Goal: Task Accomplishment & Management: Complete application form

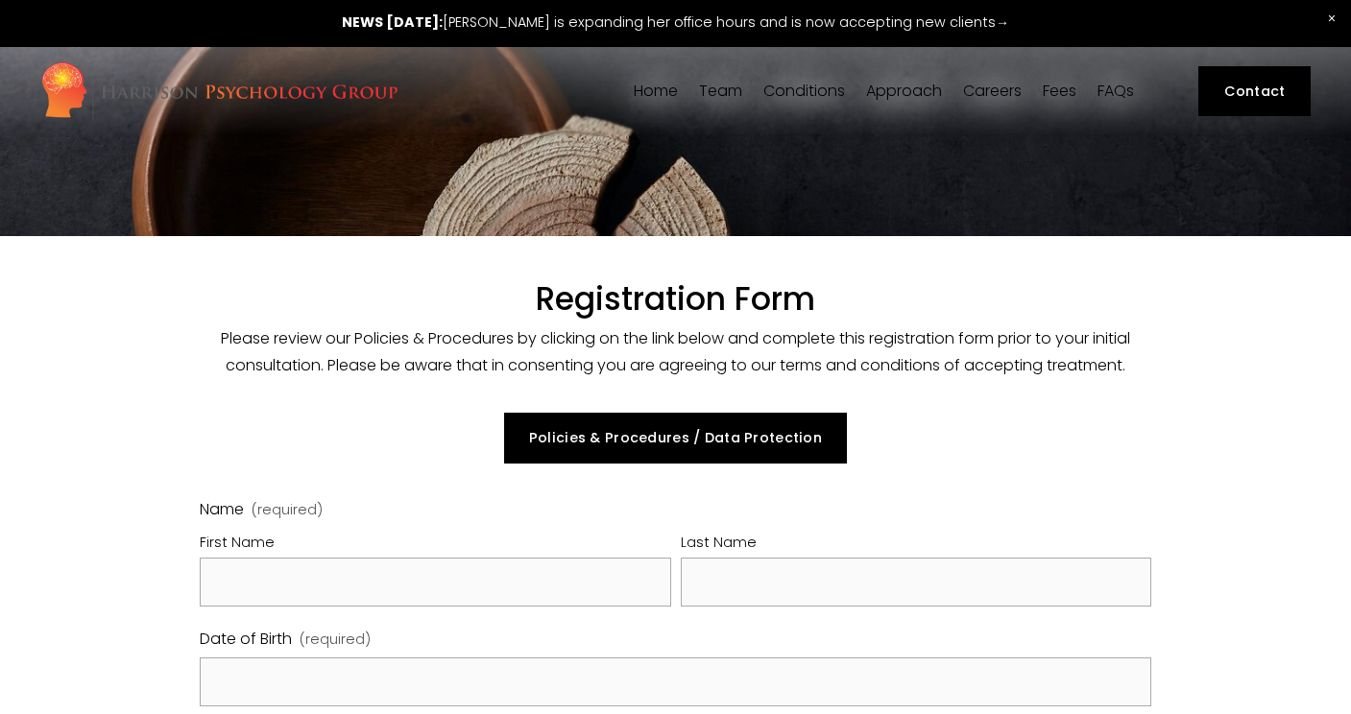
select select "GB"
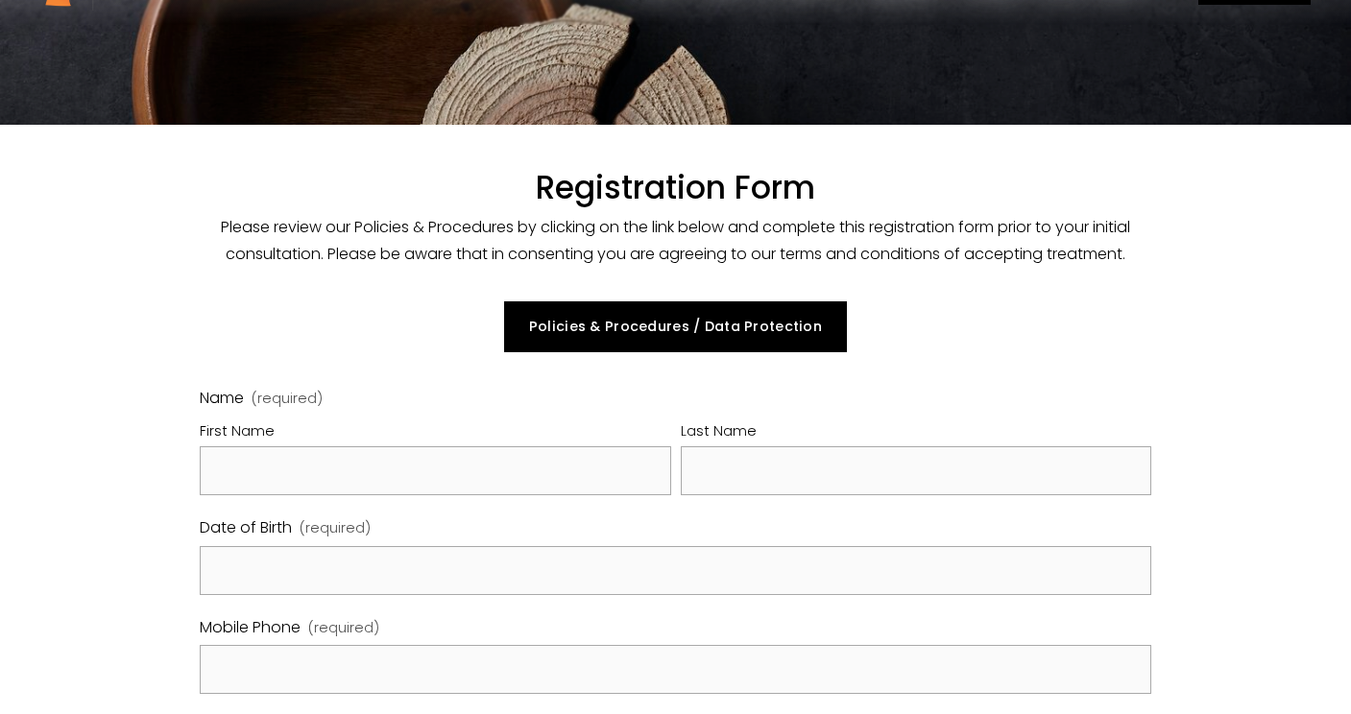
scroll to position [111, 0]
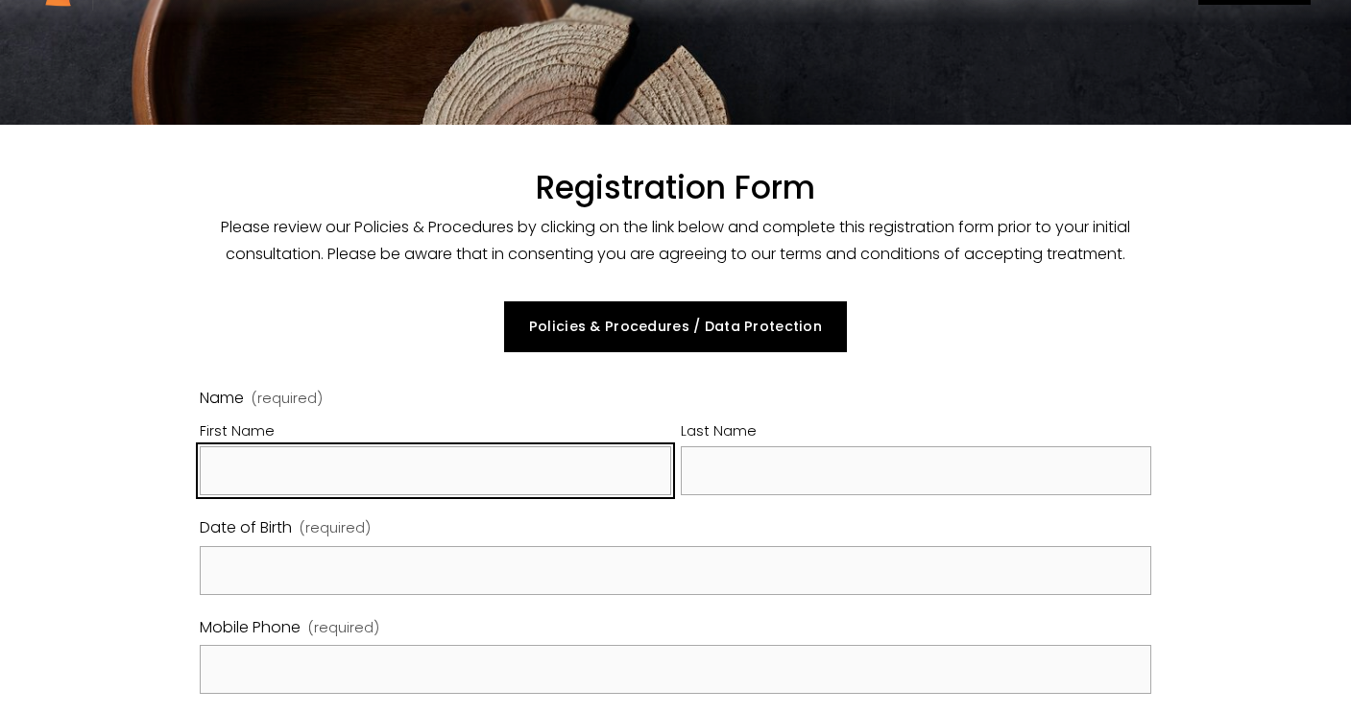
type input "H"
type input "[PERSON_NAME]"
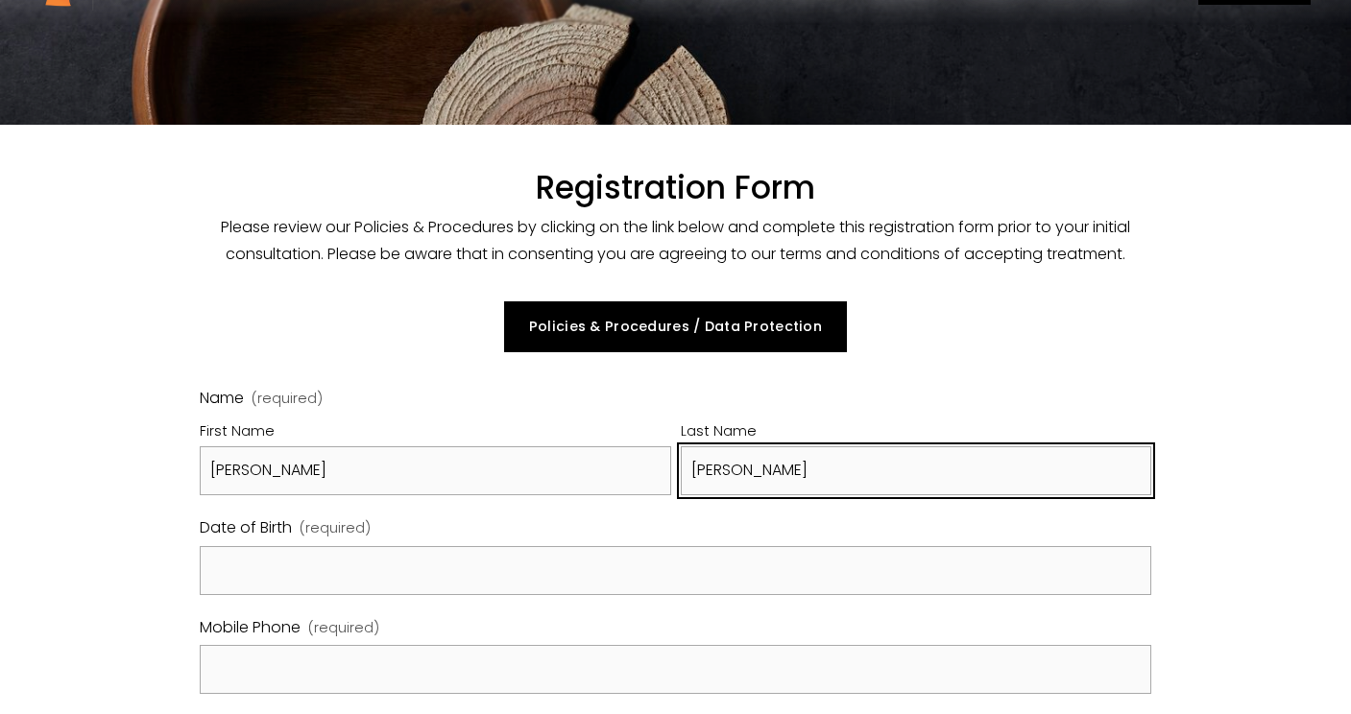
type input "[PERSON_NAME]"
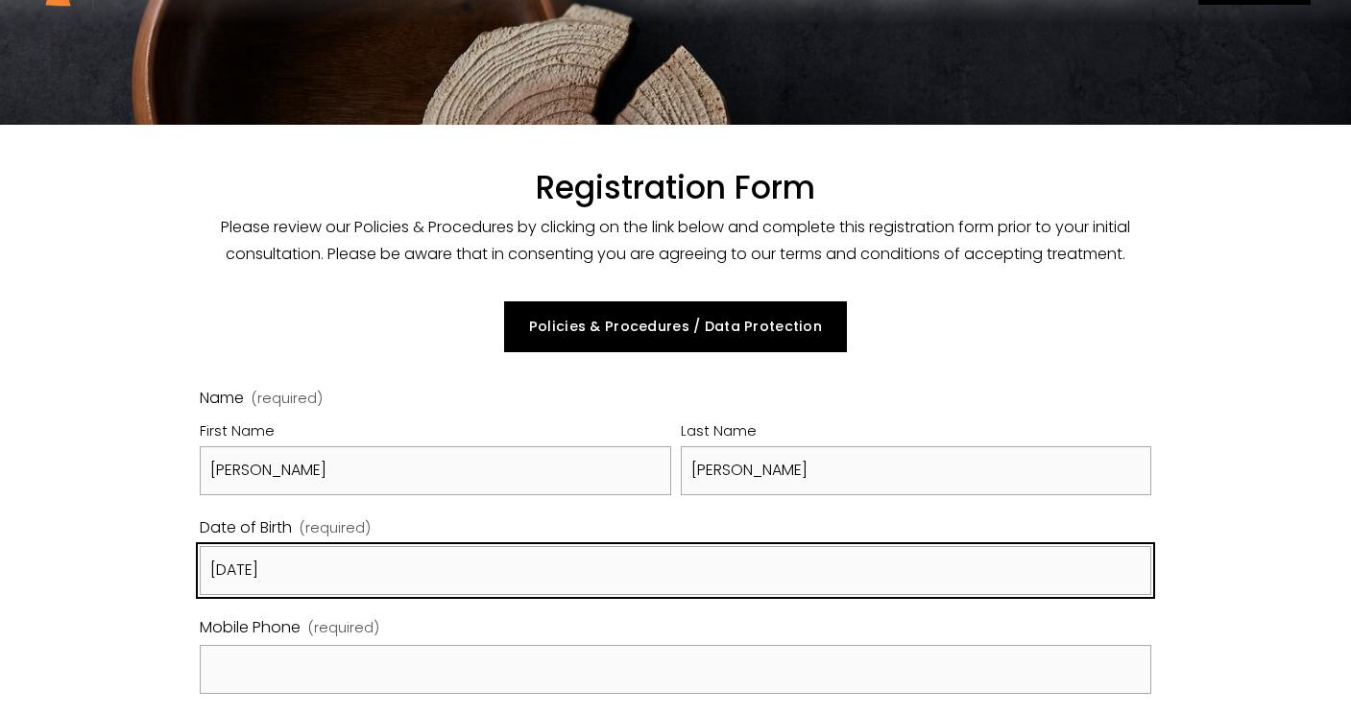
type input "[DATE]"
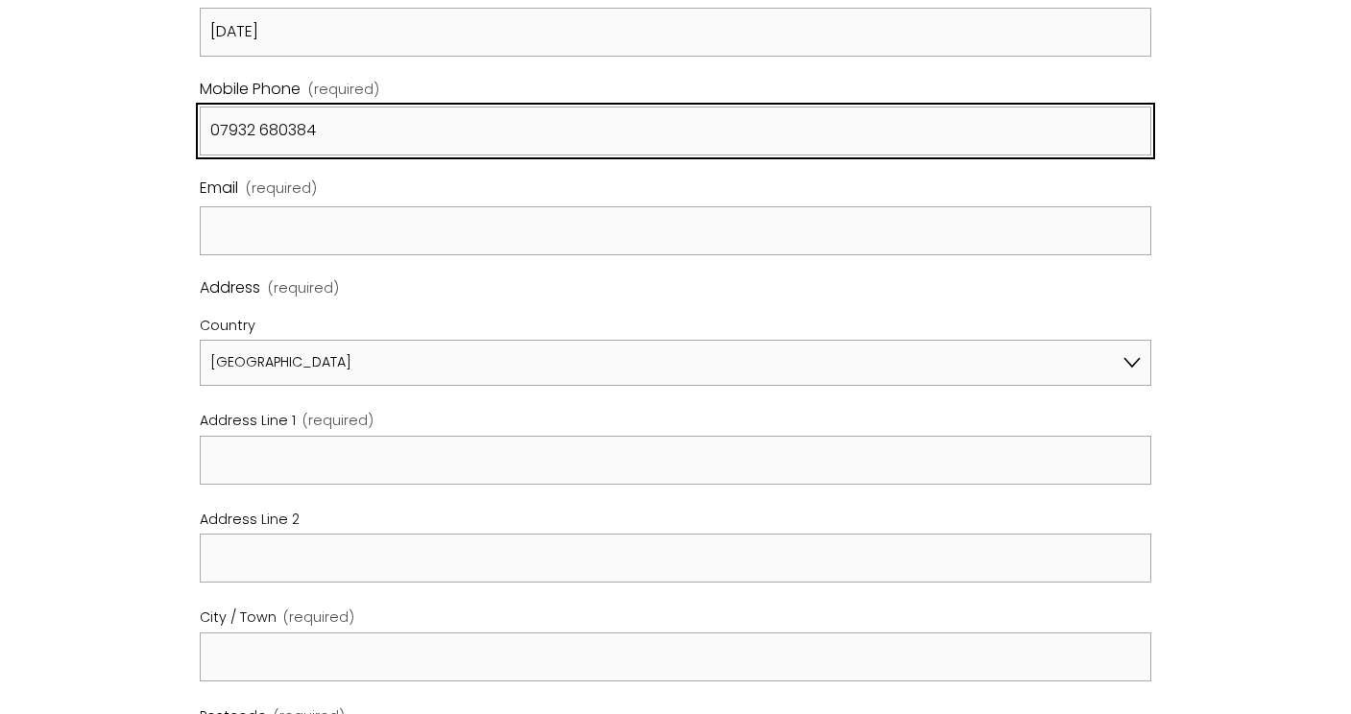
scroll to position [665, 0]
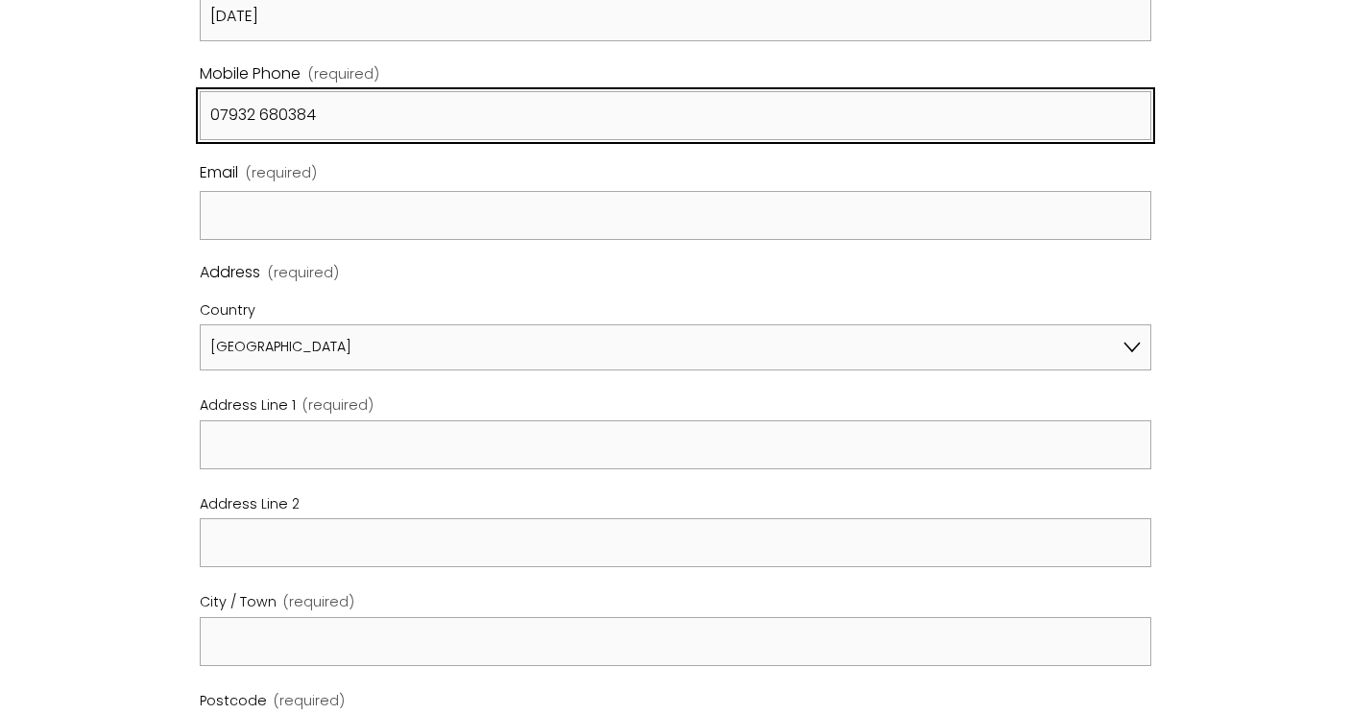
type input "07932 680384"
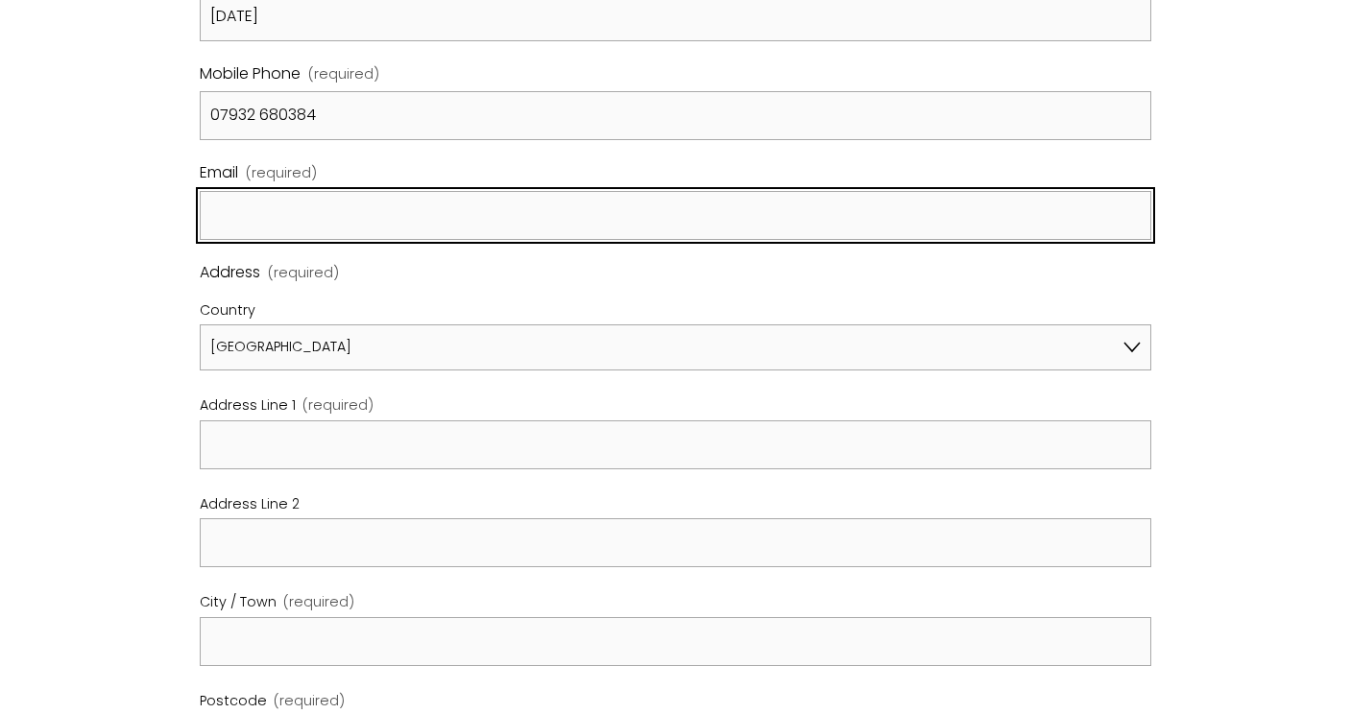
type input "jamesmckeon@mac.com"
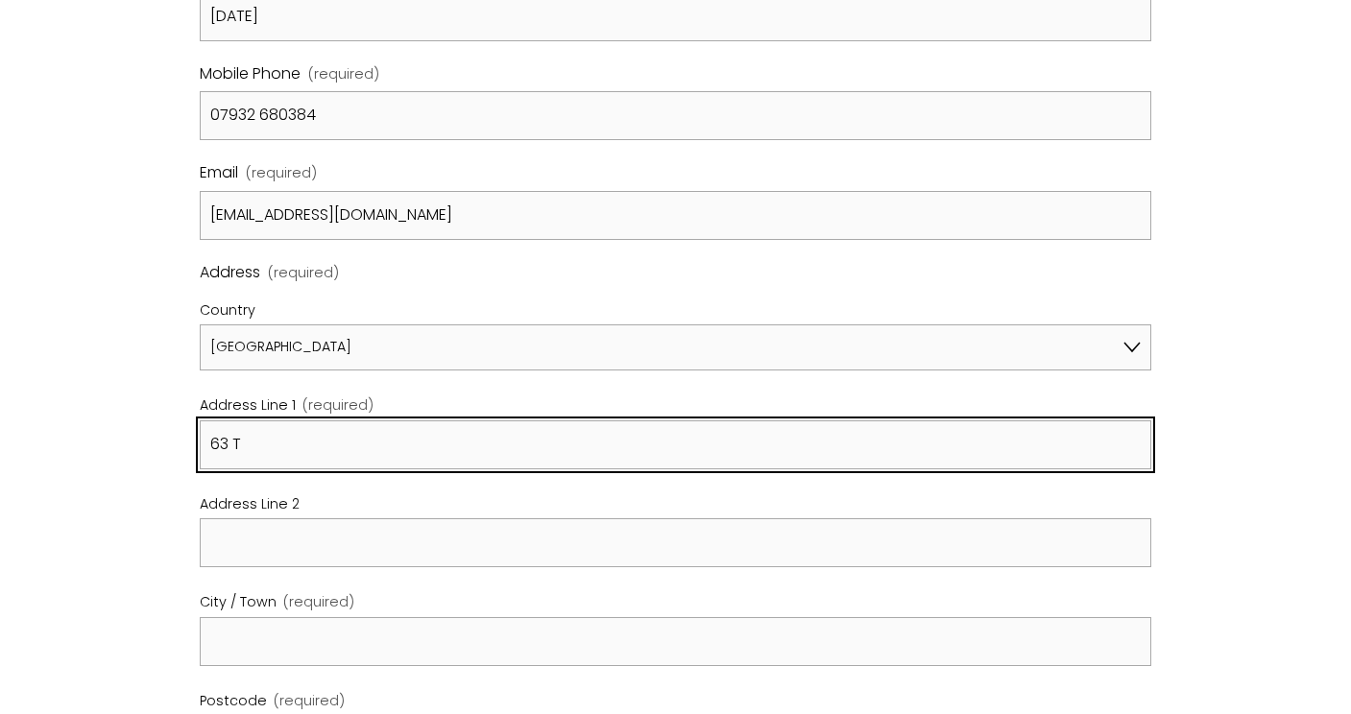
type input "63 Th"
type input "63 Thorparch Road"
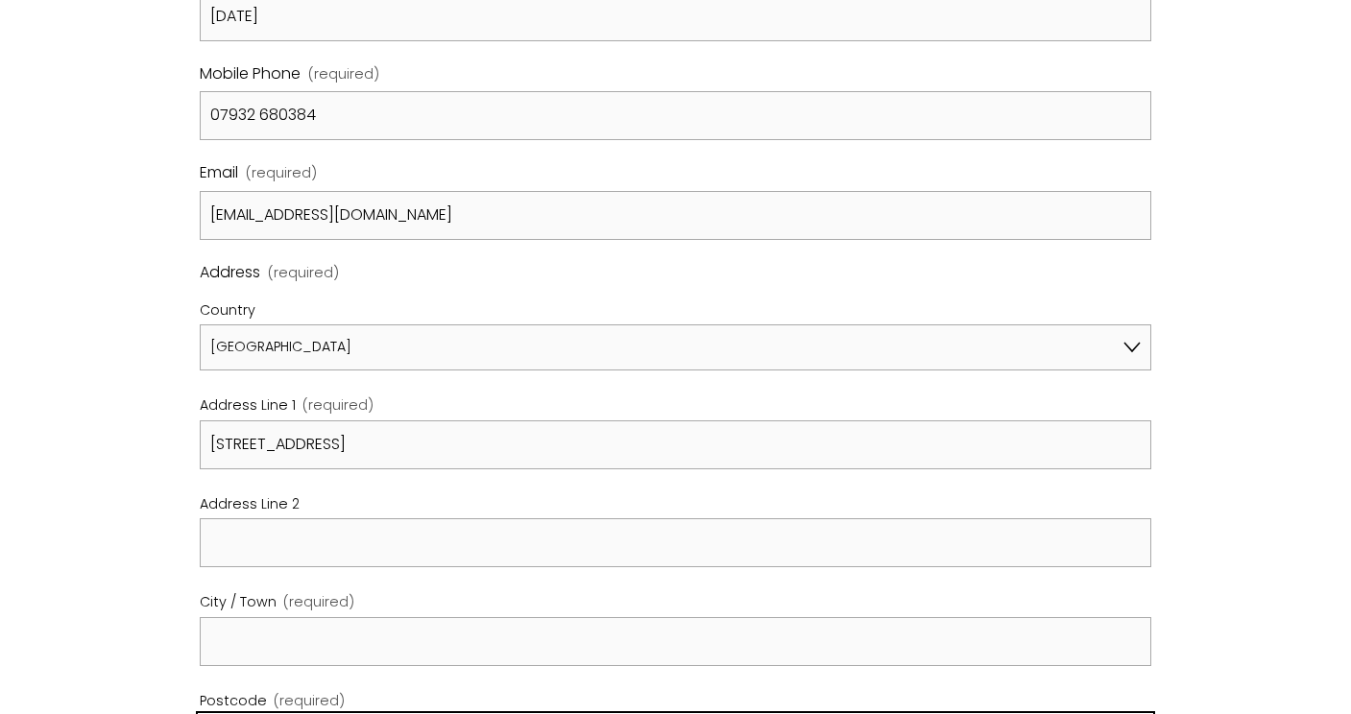
type input "SW8 4RH"
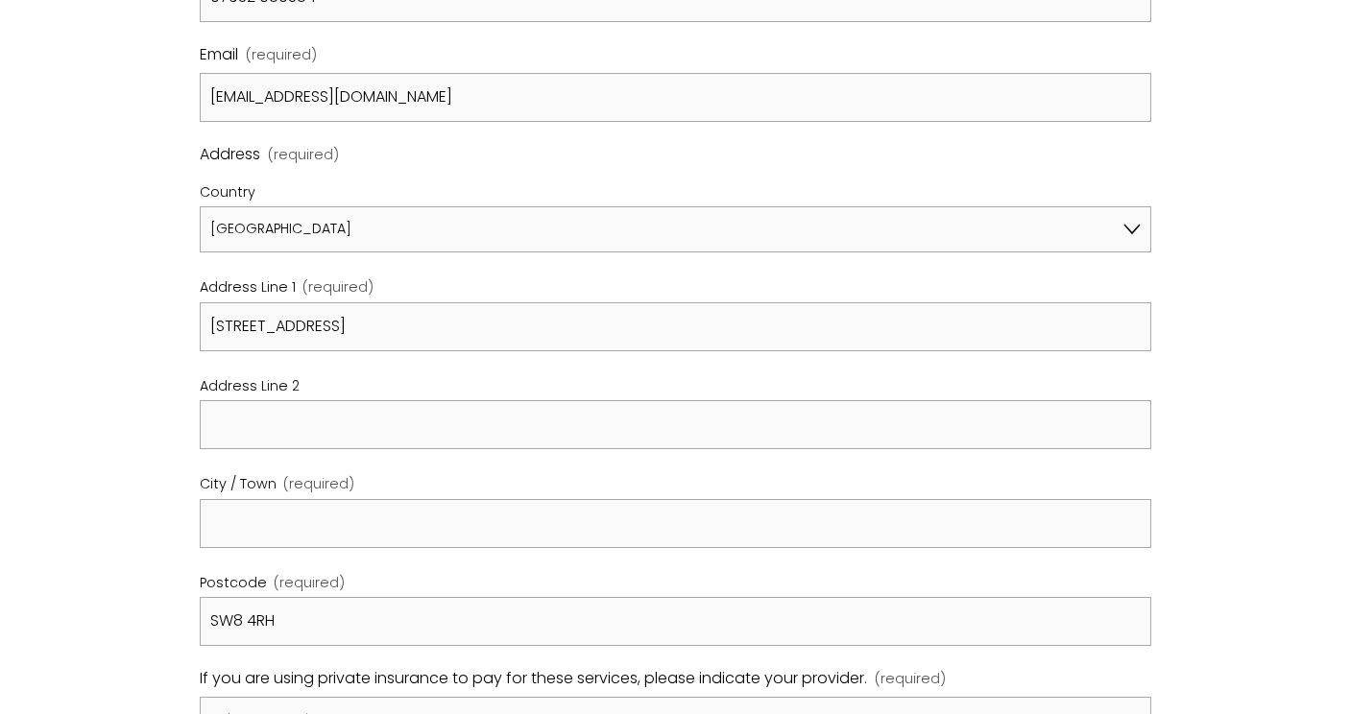
scroll to position [816, 0]
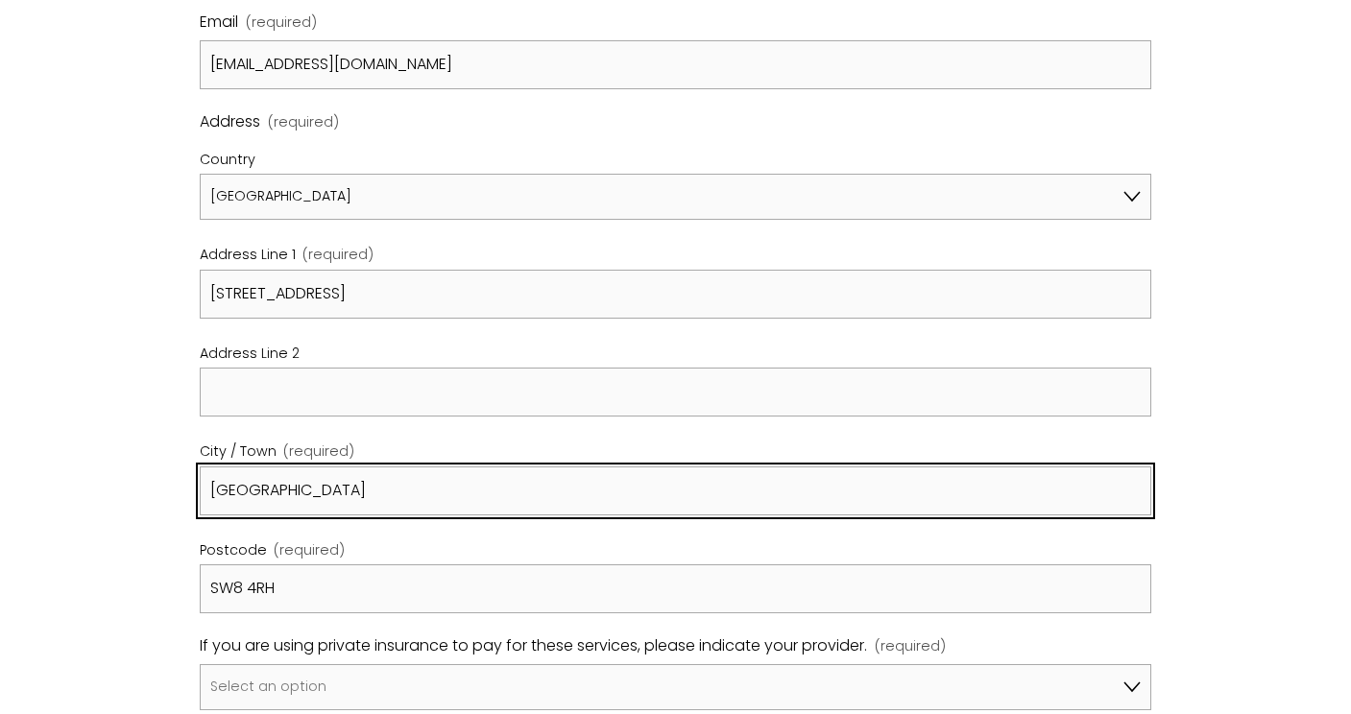
type input "London"
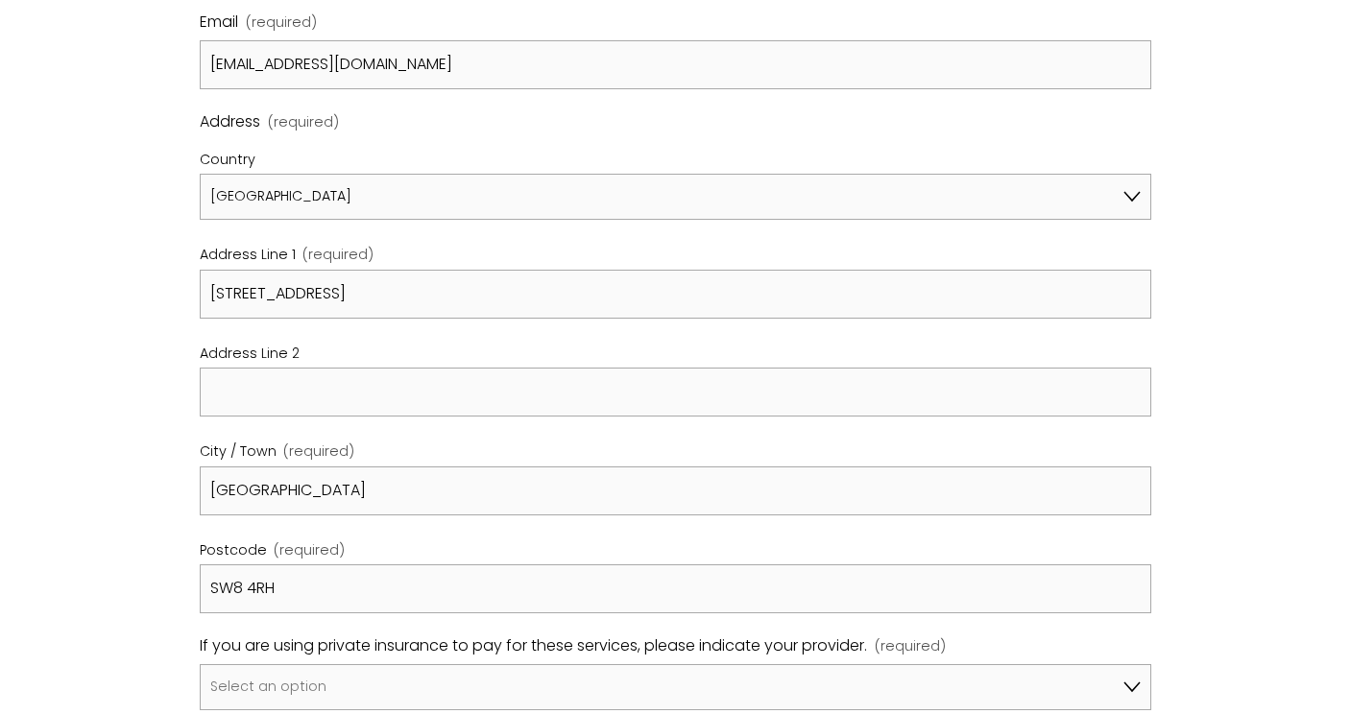
click at [429, 539] on div "Postcode (required)" at bounding box center [676, 552] width 952 height 27
click at [429, 564] on input "SW8 4RH" at bounding box center [676, 588] width 952 height 49
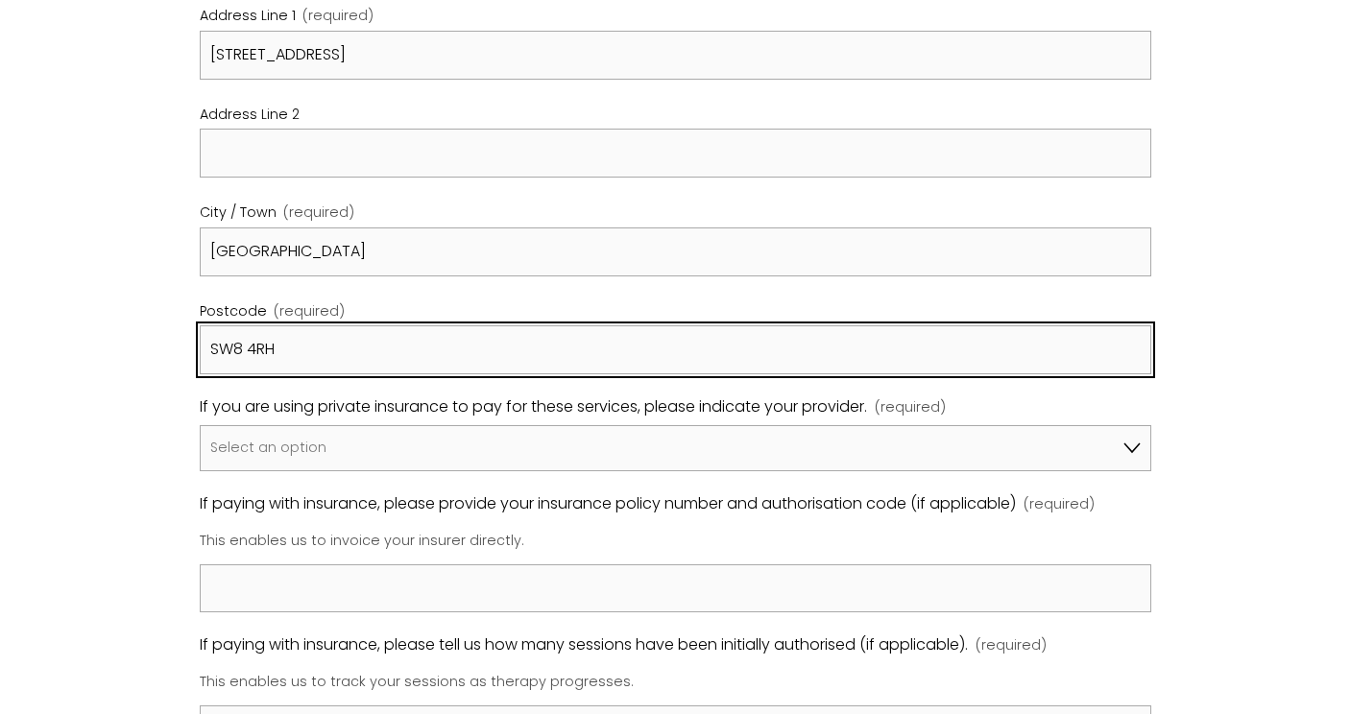
scroll to position [1062, 0]
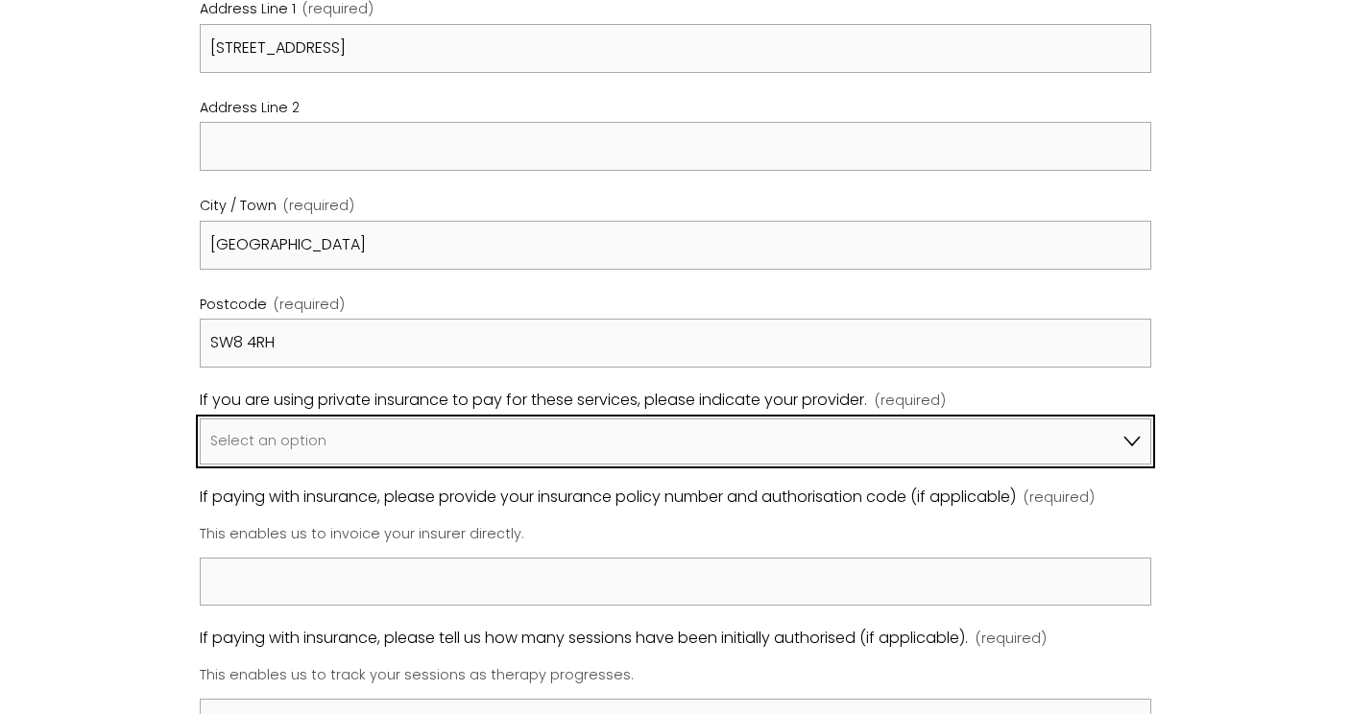
select select "I am not using insurance"
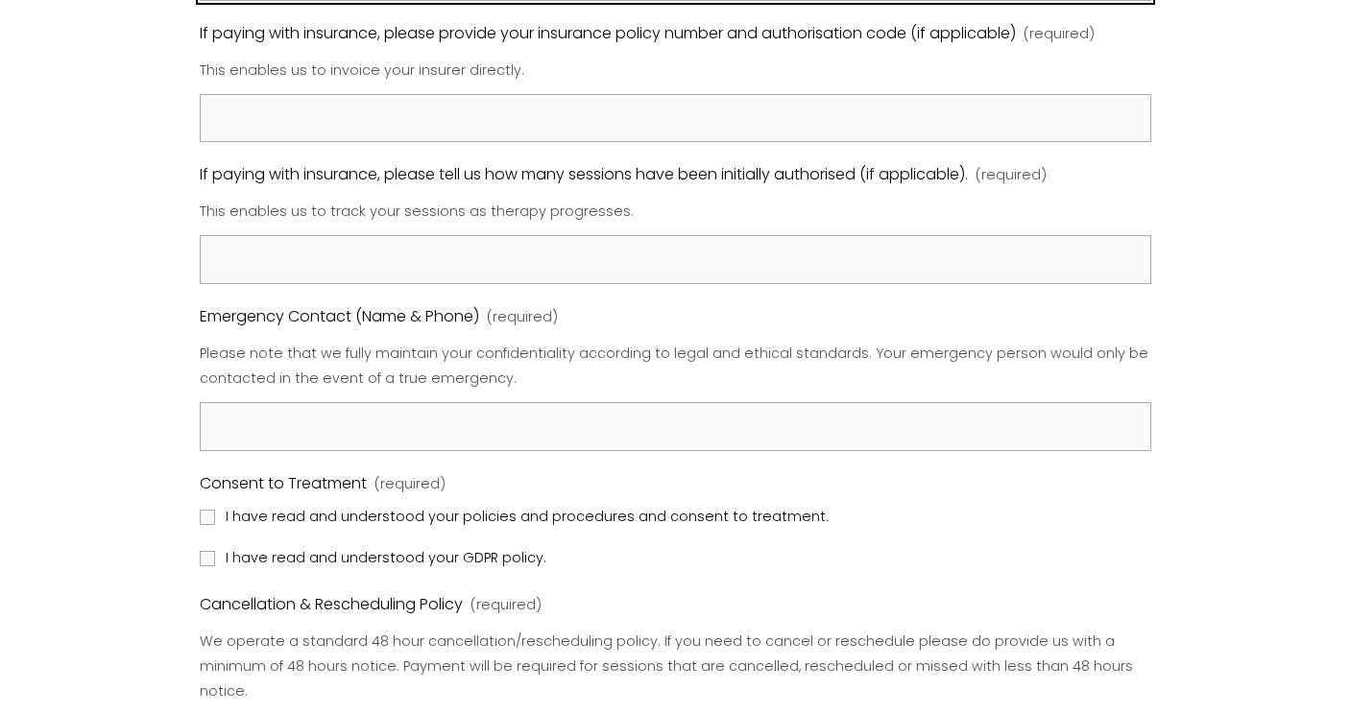
scroll to position [1528, 0]
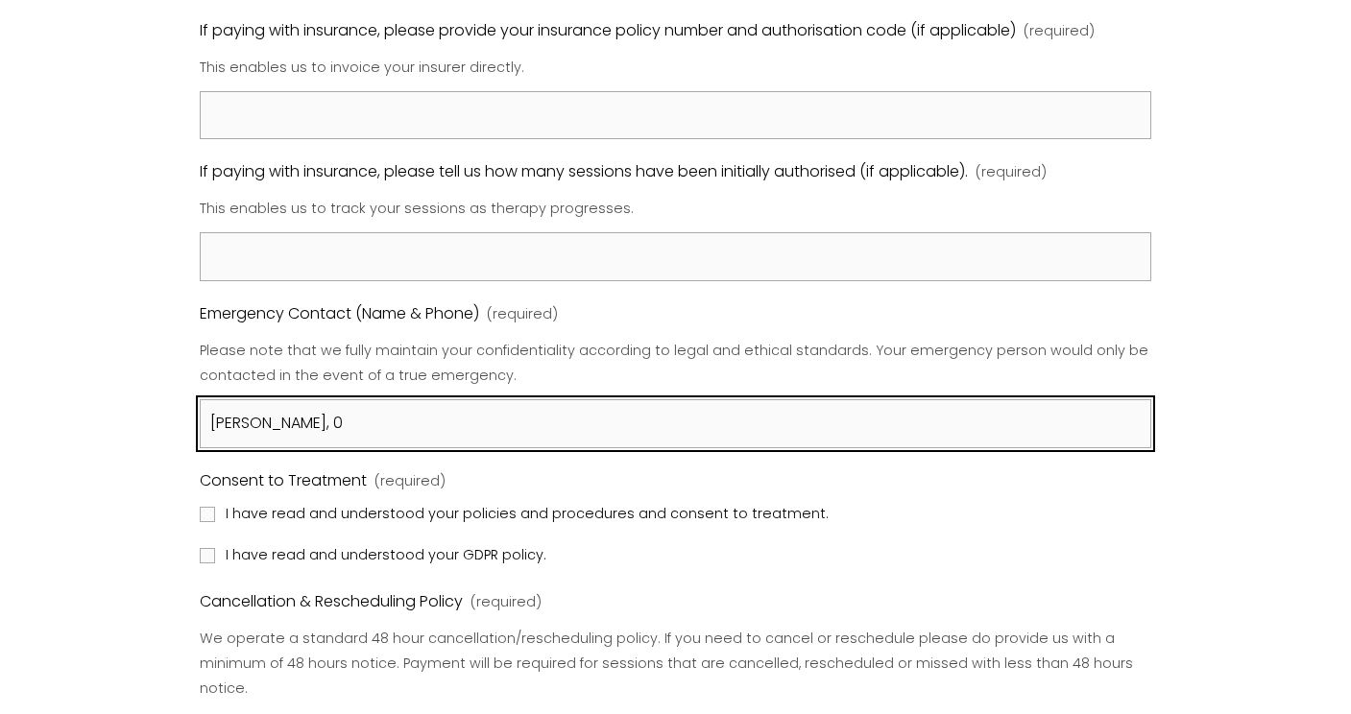
paste input "7710 607121‬"
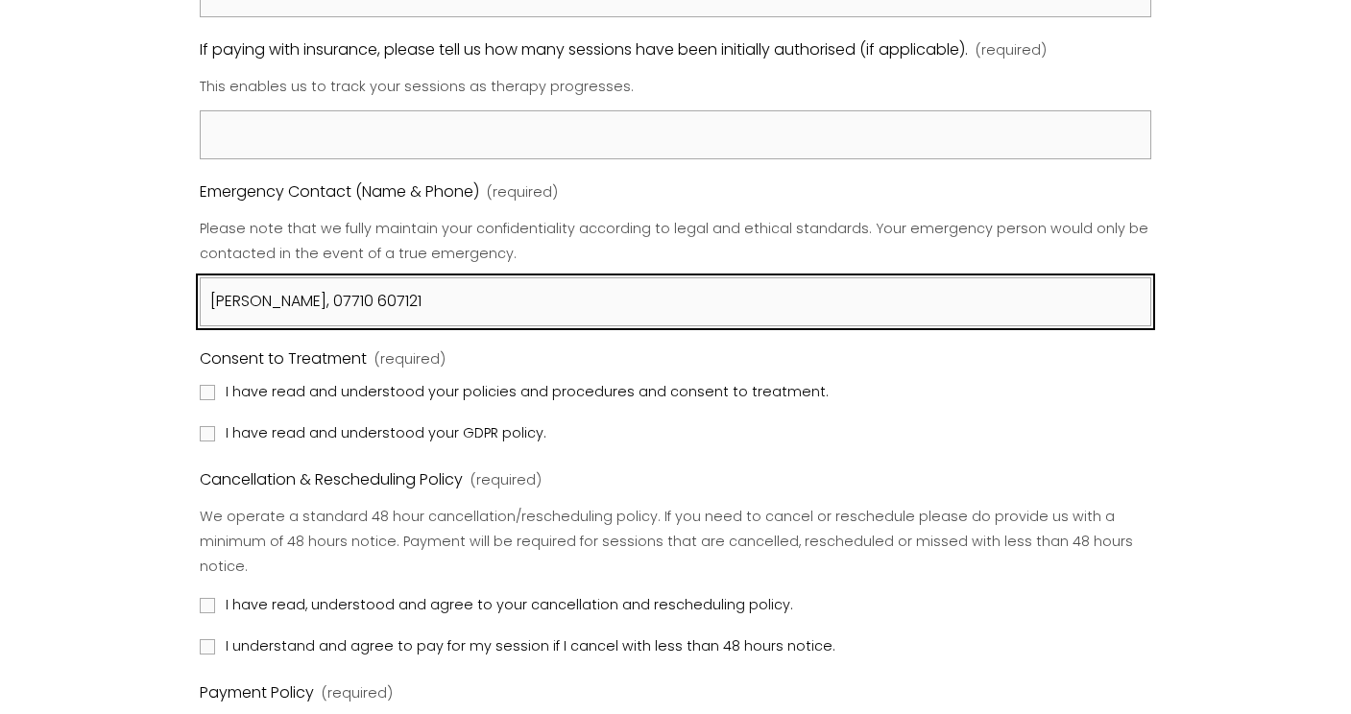
scroll to position [1654, 0]
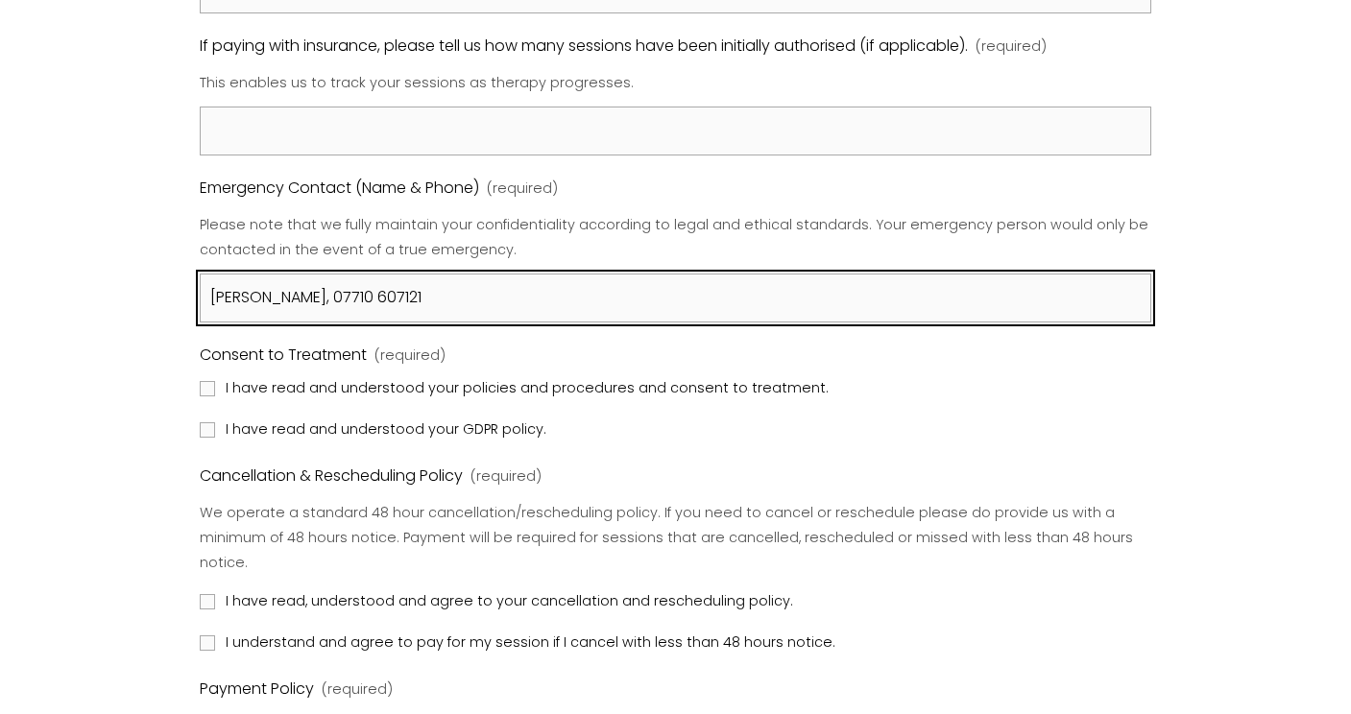
type input "Gemma Mckeon, 07710 607121‬"
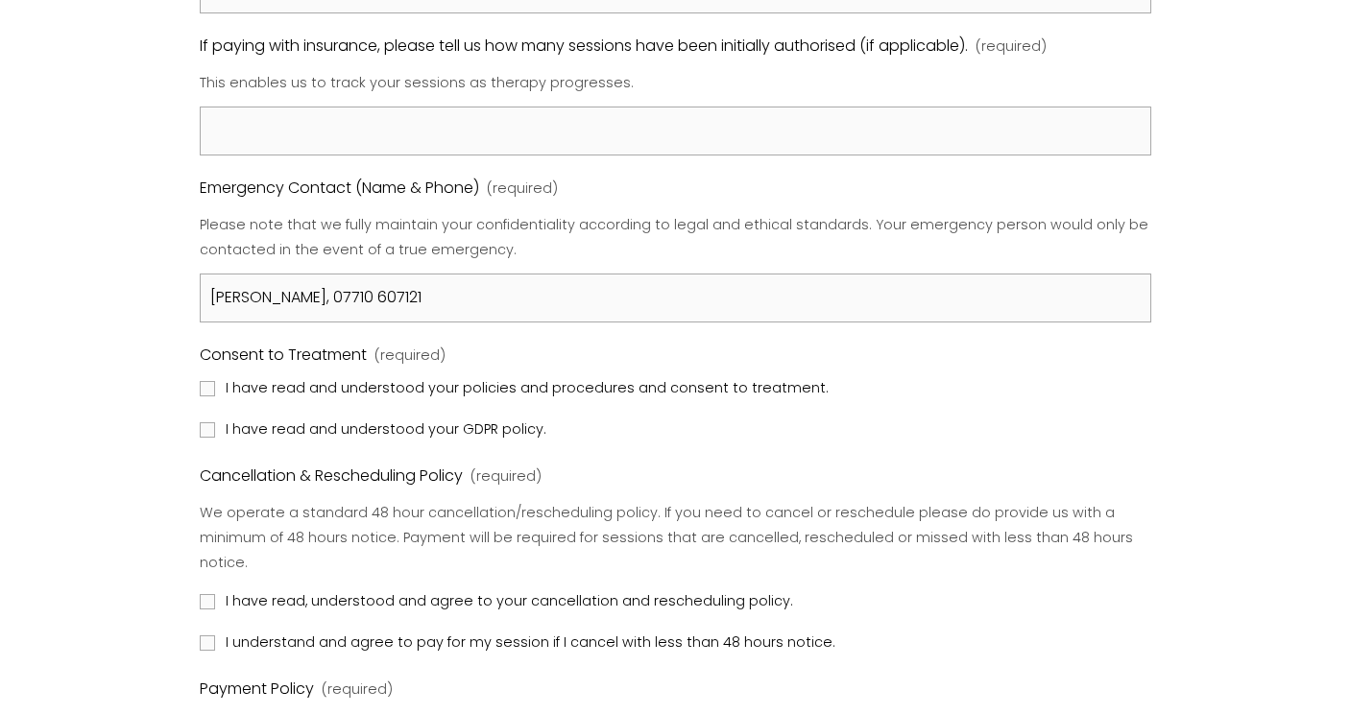
click at [206, 381] on input "I have read and understood your policies and procedures and consent to treatmen…" at bounding box center [207, 388] width 15 height 15
checkbox input "true"
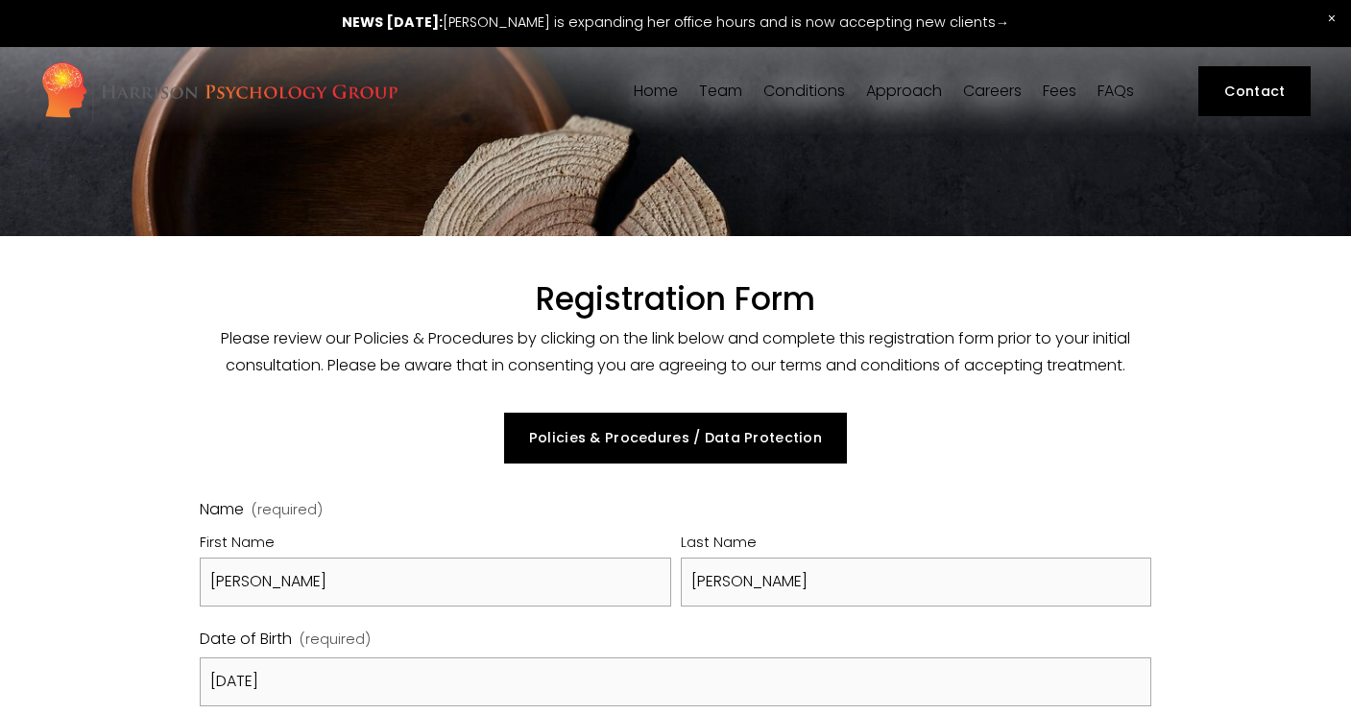
scroll to position [0, 0]
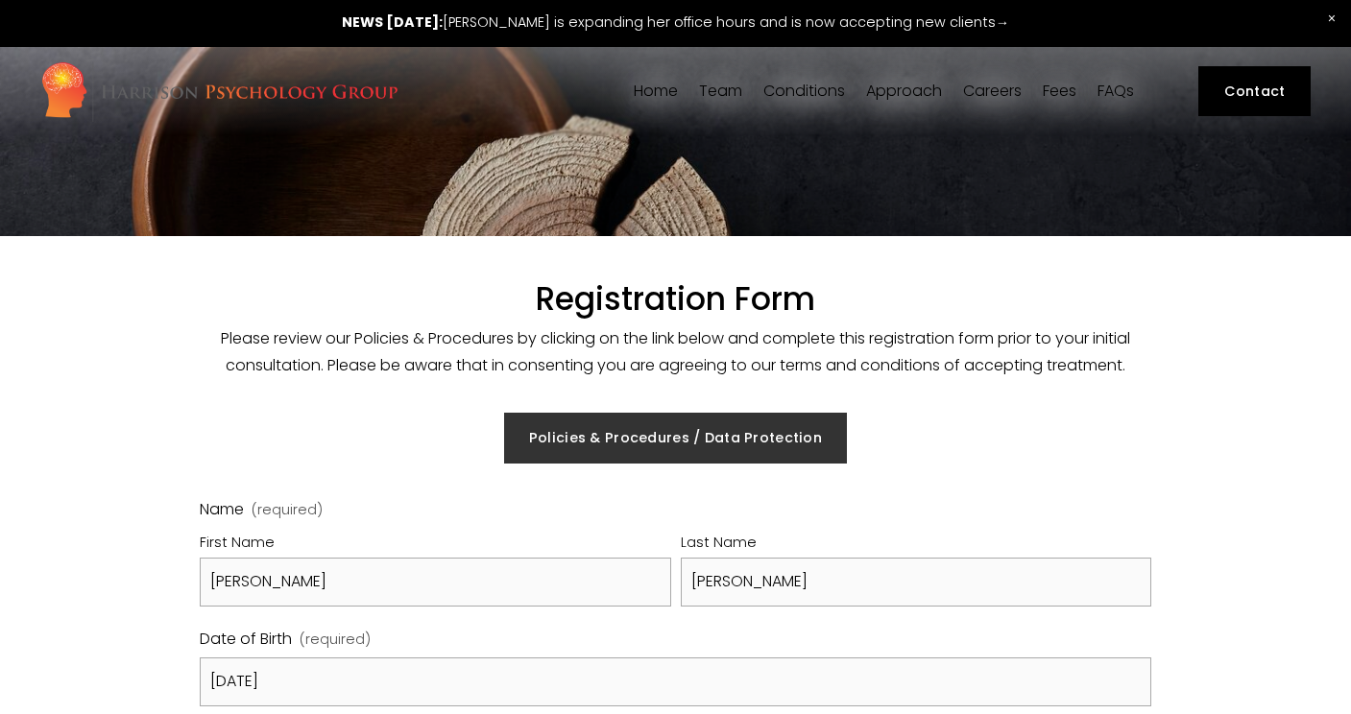
click at [653, 440] on link "Policies & Procedures / Data Protection" at bounding box center [676, 438] width 344 height 50
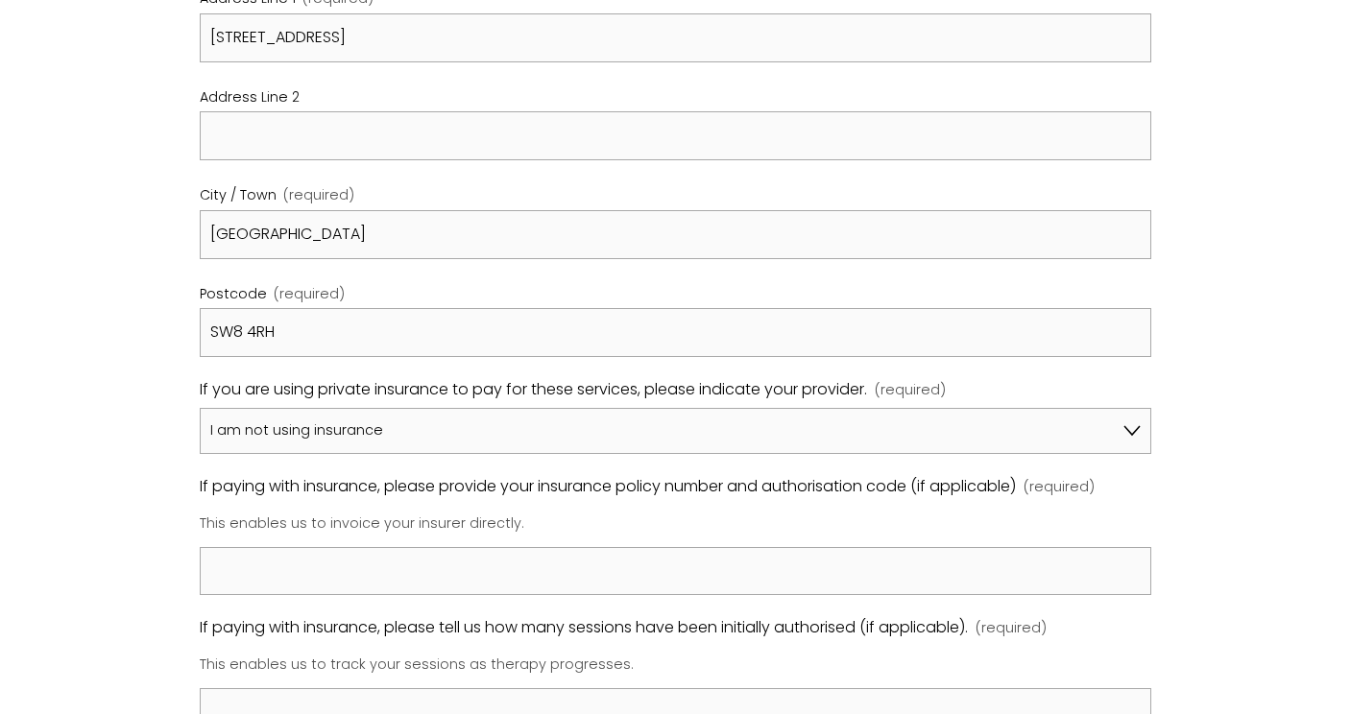
scroll to position [1088, 0]
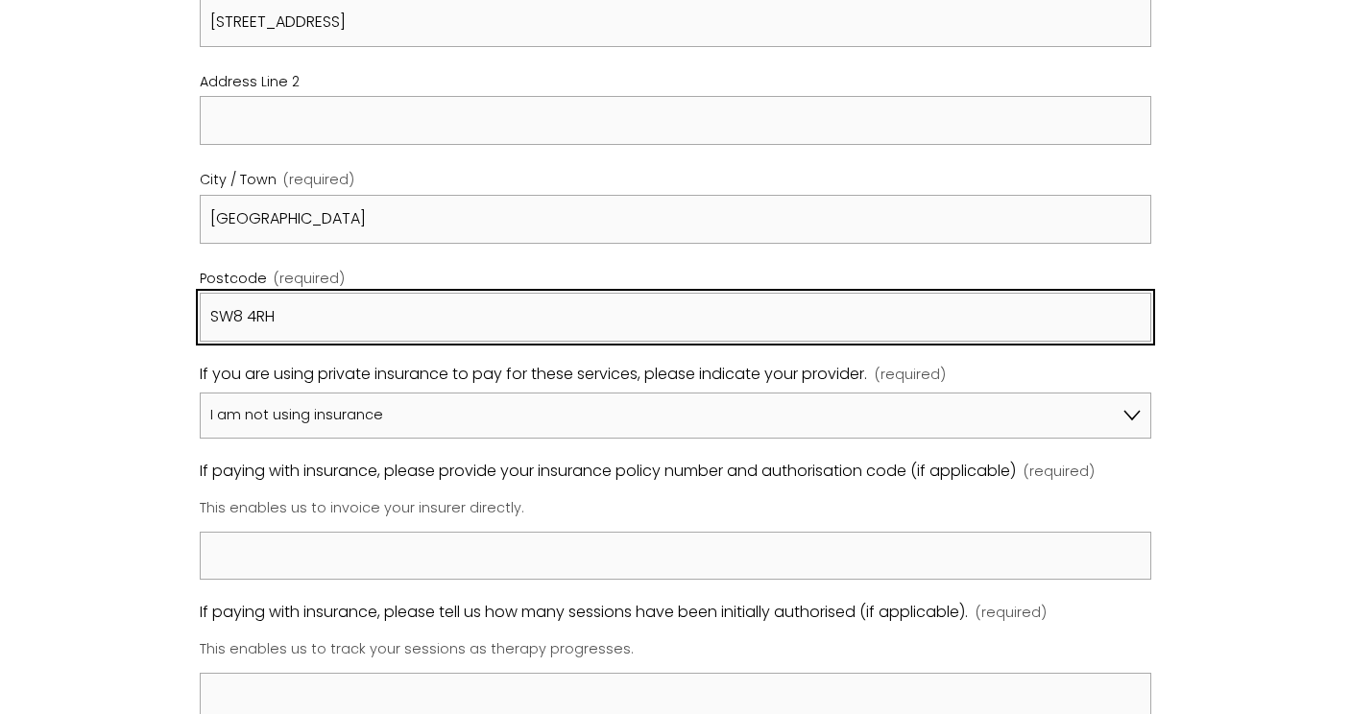
click at [501, 318] on input "SW8 4RH" at bounding box center [676, 317] width 952 height 49
type input "SW8 4RH"
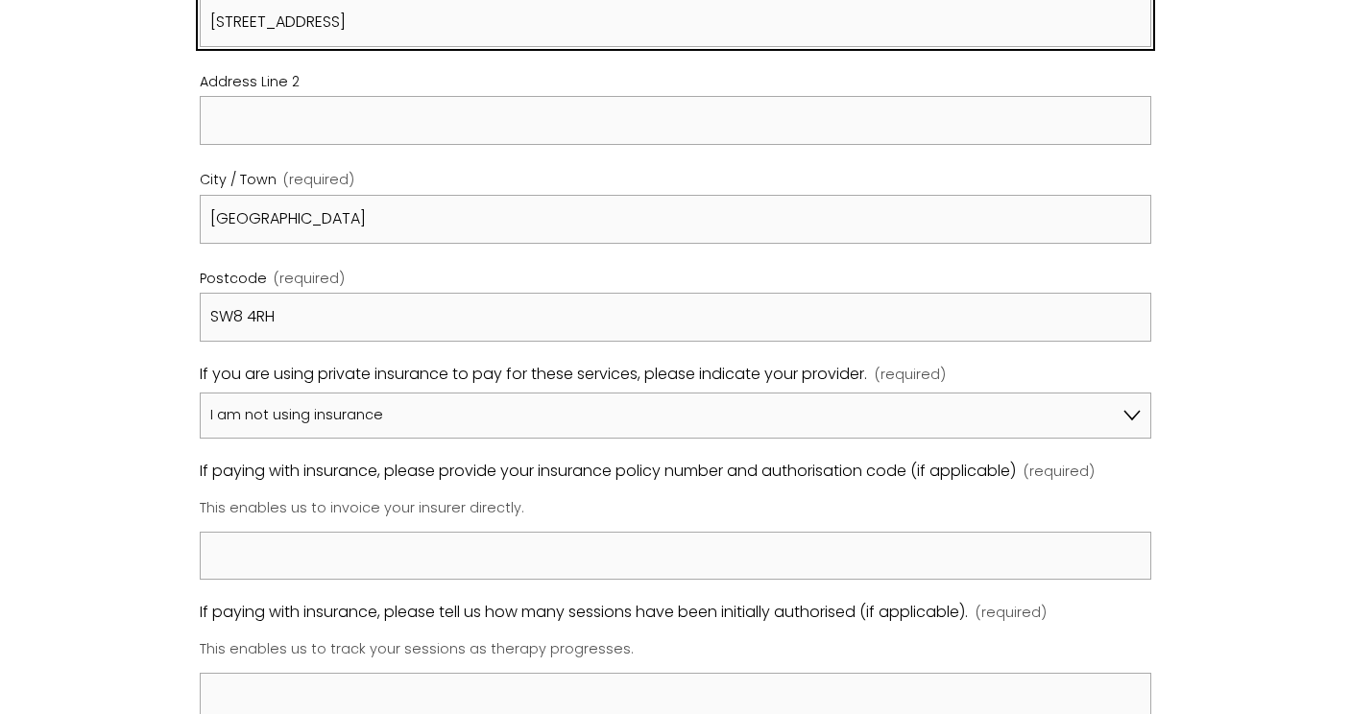
click at [394, 21] on input "63 Thorparch Road" at bounding box center [676, 22] width 952 height 49
type input "63 Thorparch Road"
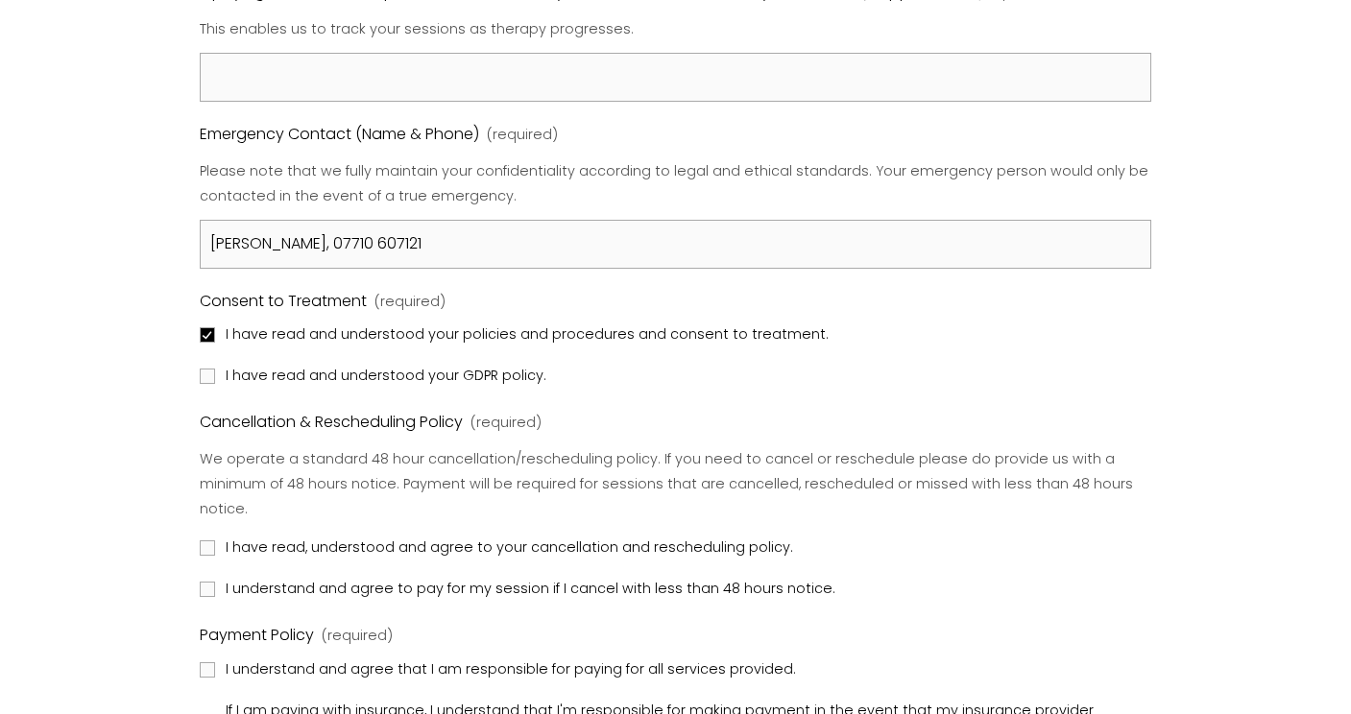
scroll to position [1756, 0]
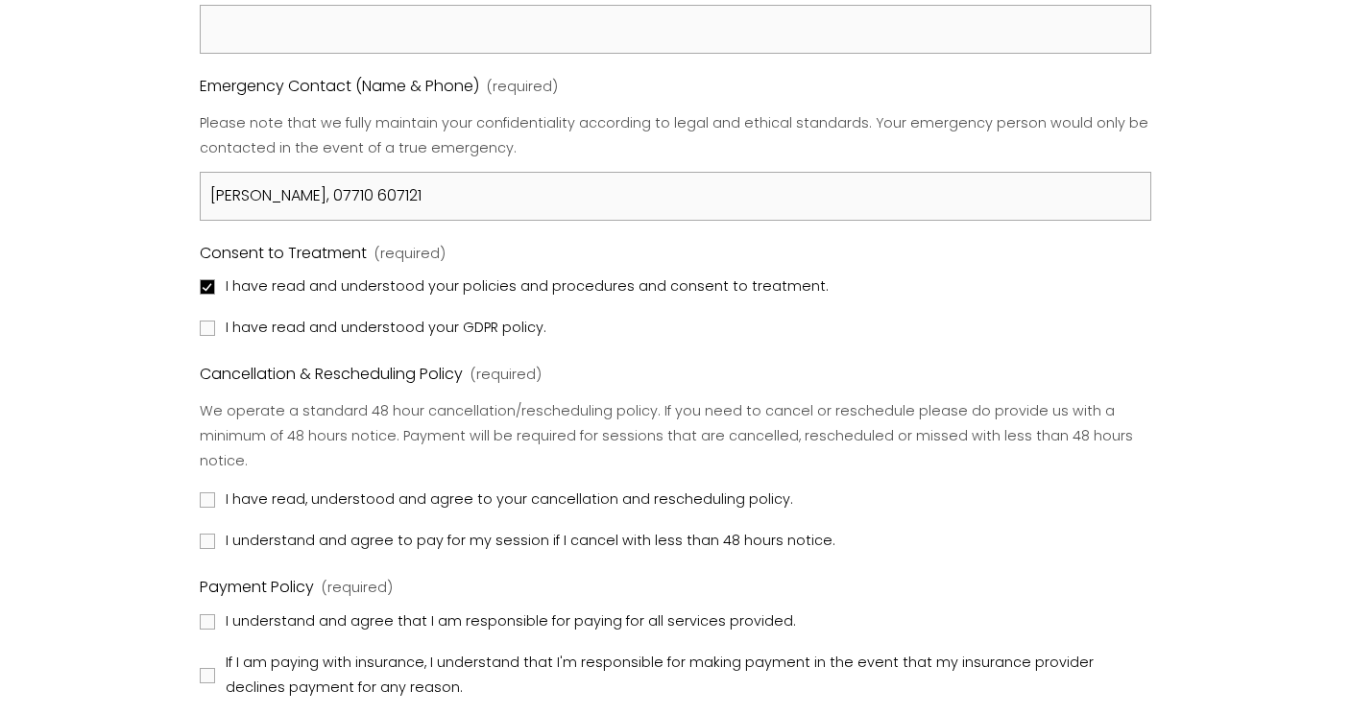
click at [208, 321] on input "I have read and understood your GDPR policy." at bounding box center [207, 328] width 15 height 15
checkbox input "true"
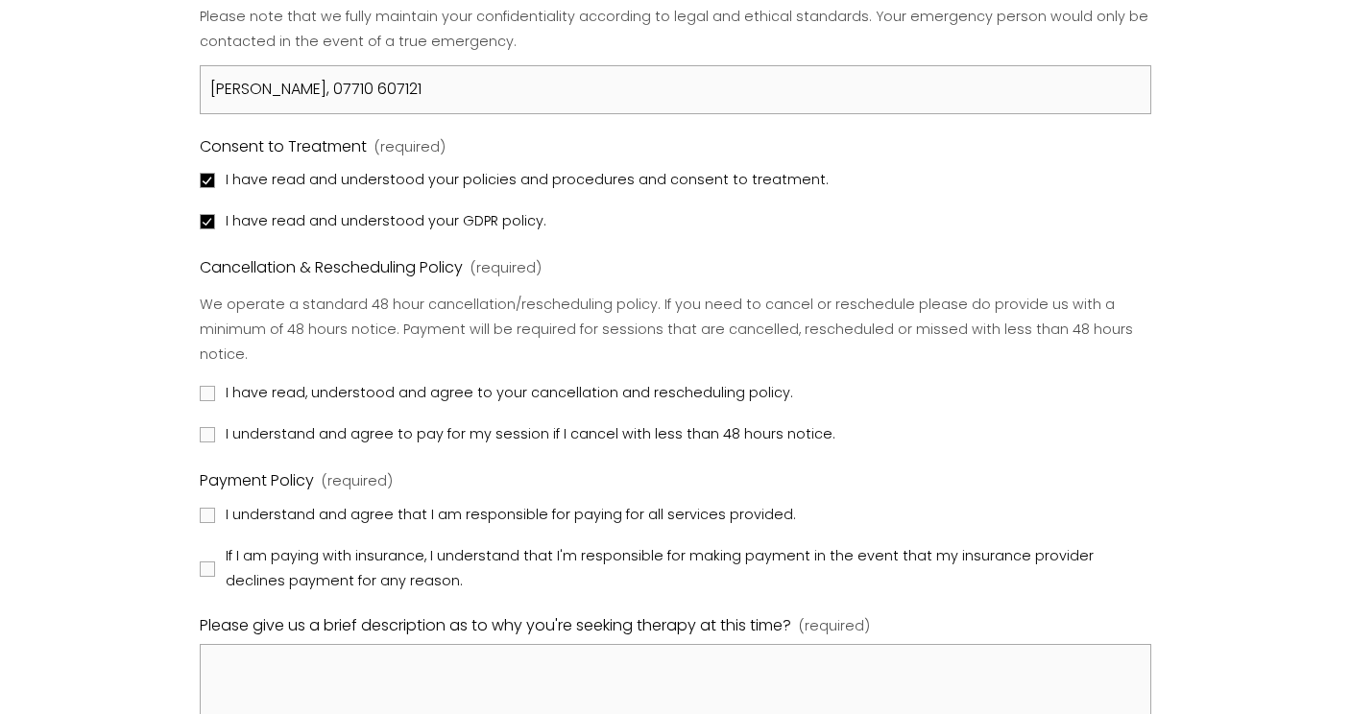
scroll to position [1866, 0]
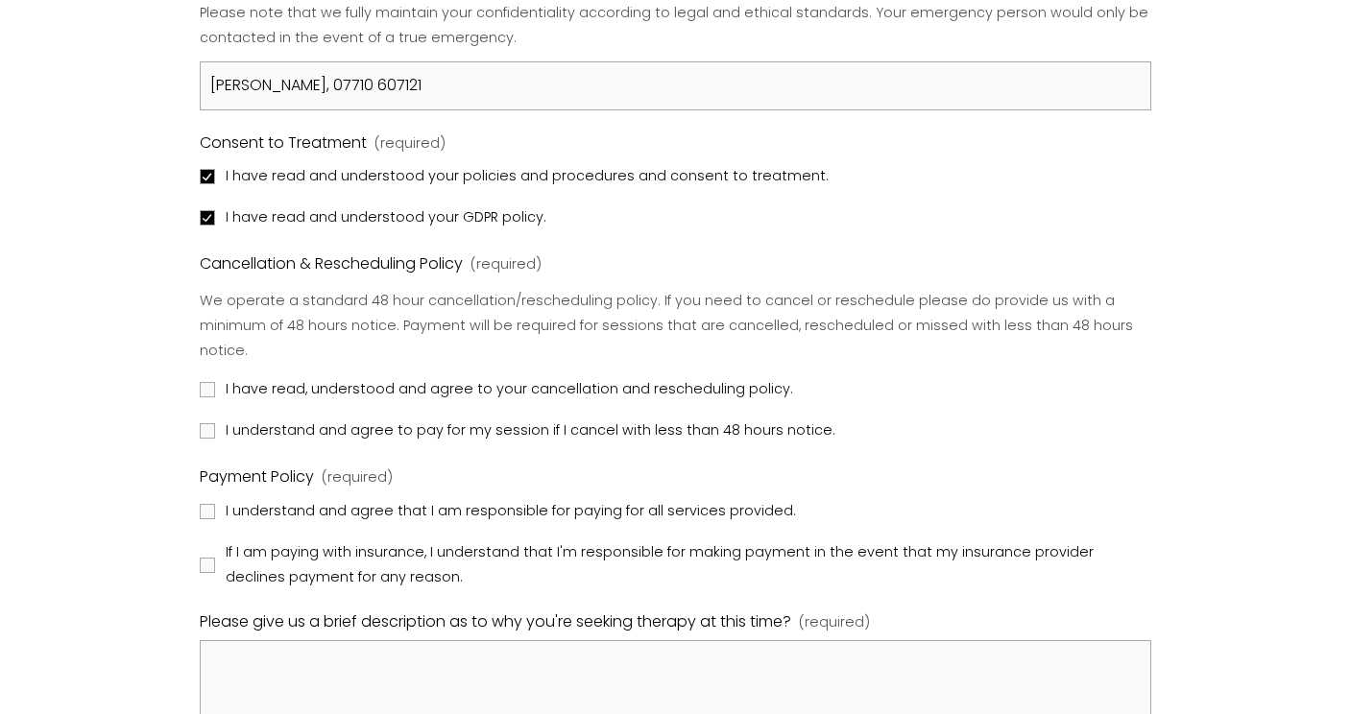
click at [210, 382] on input "I have read, understood and agree to your cancellation and rescheduling policy." at bounding box center [207, 389] width 15 height 15
checkbox input "true"
click at [212, 423] on input "I understand and agree to pay for my session if I cancel with less than 48 hour…" at bounding box center [207, 430] width 15 height 15
checkbox input "true"
click at [204, 504] on input "I understand and agree that I am responsible for paying for all services provid…" at bounding box center [207, 511] width 15 height 15
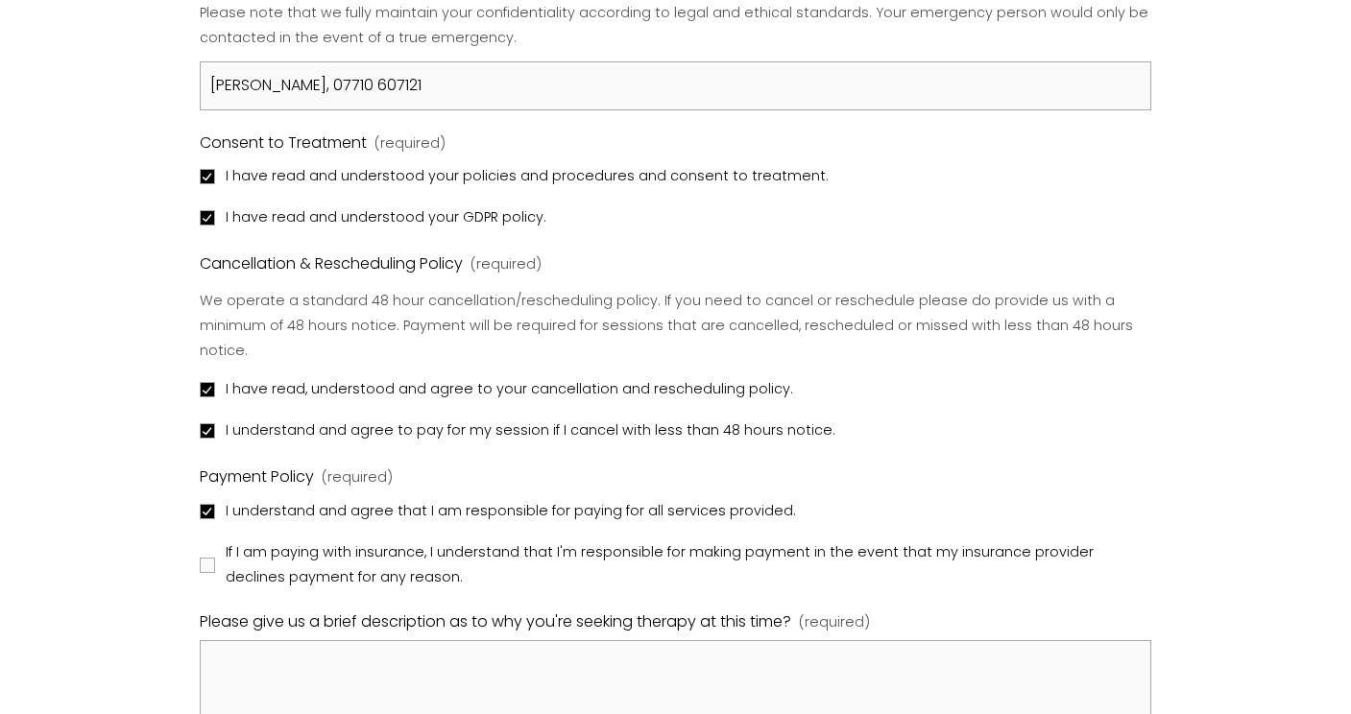
checkbox input "true"
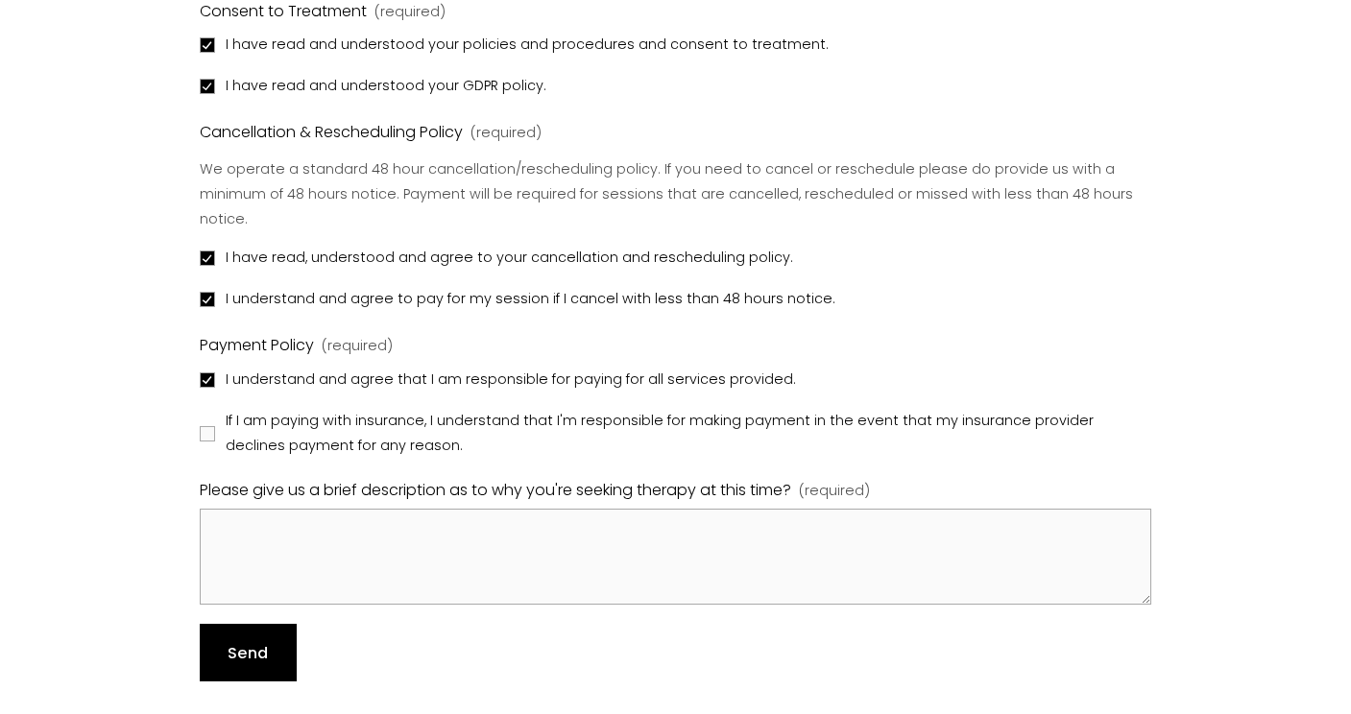
scroll to position [2005, 0]
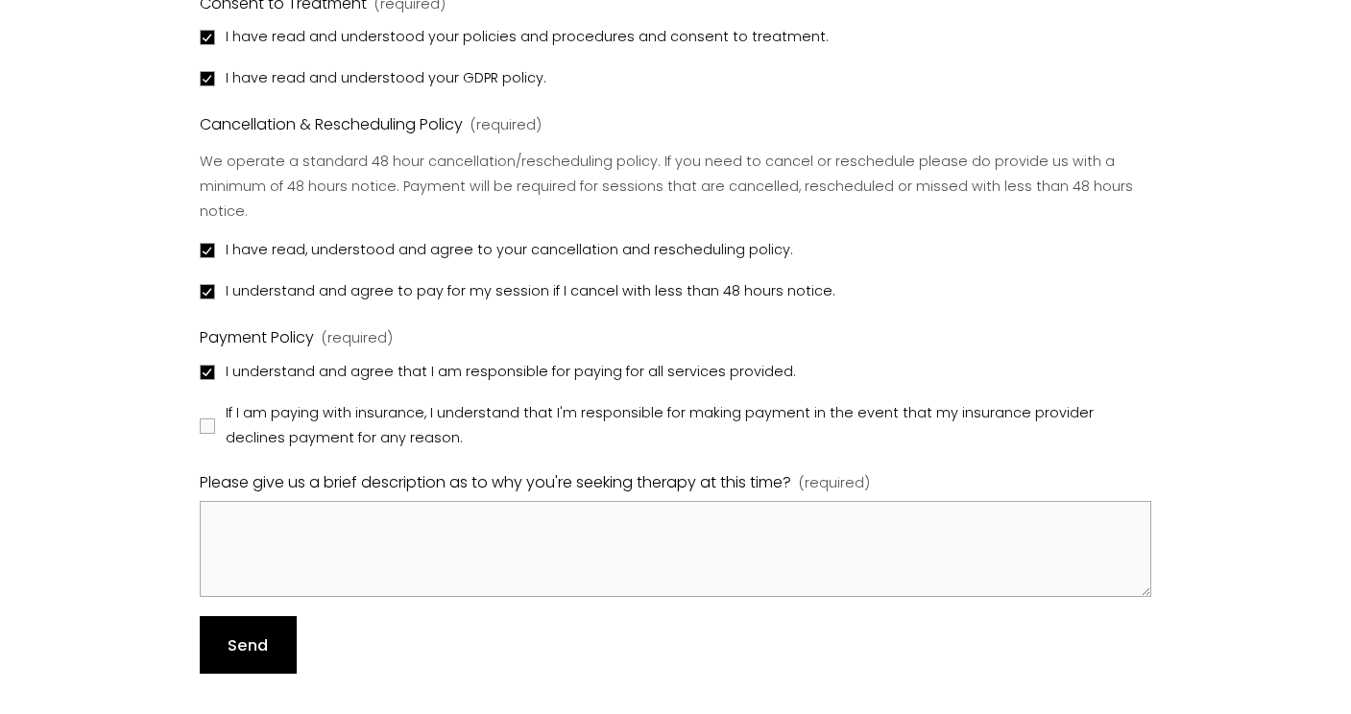
click at [211, 419] on input "If I am paying with insurance, I understand that I'm responsible for making pay…" at bounding box center [207, 426] width 15 height 15
checkbox input "true"
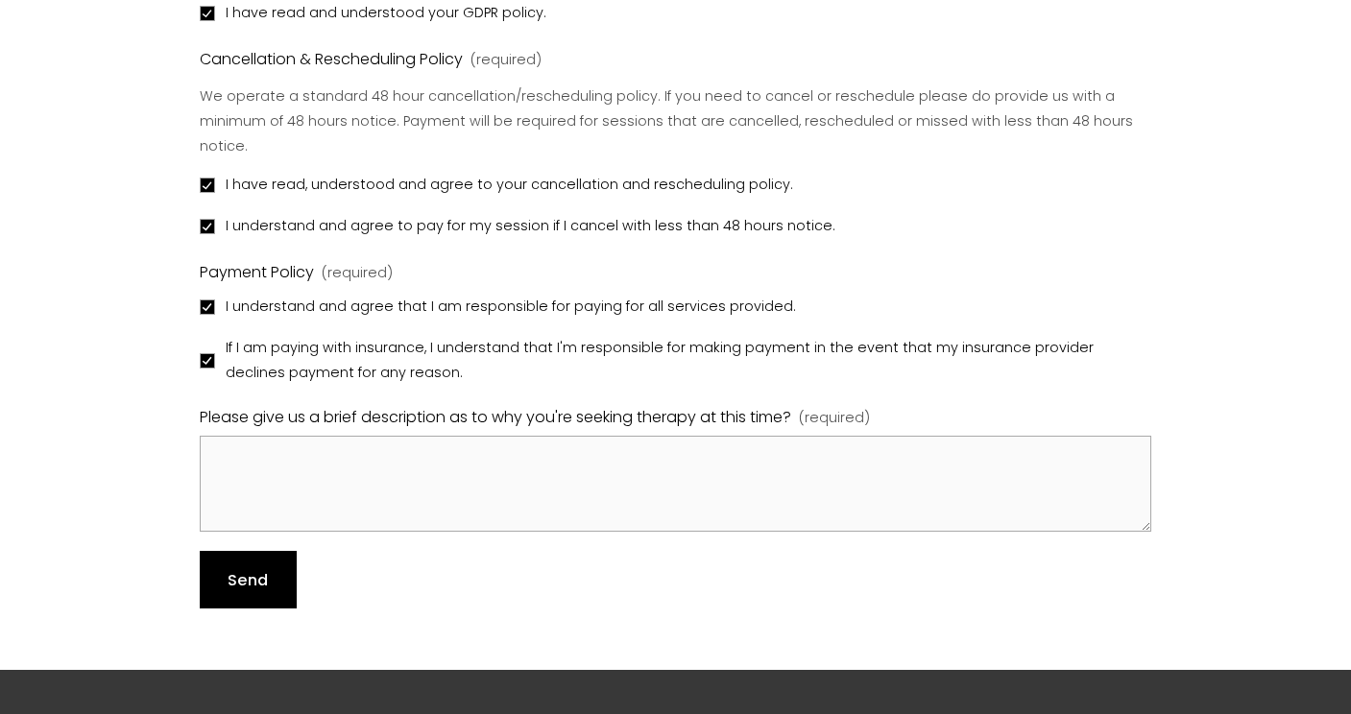
scroll to position [2074, 0]
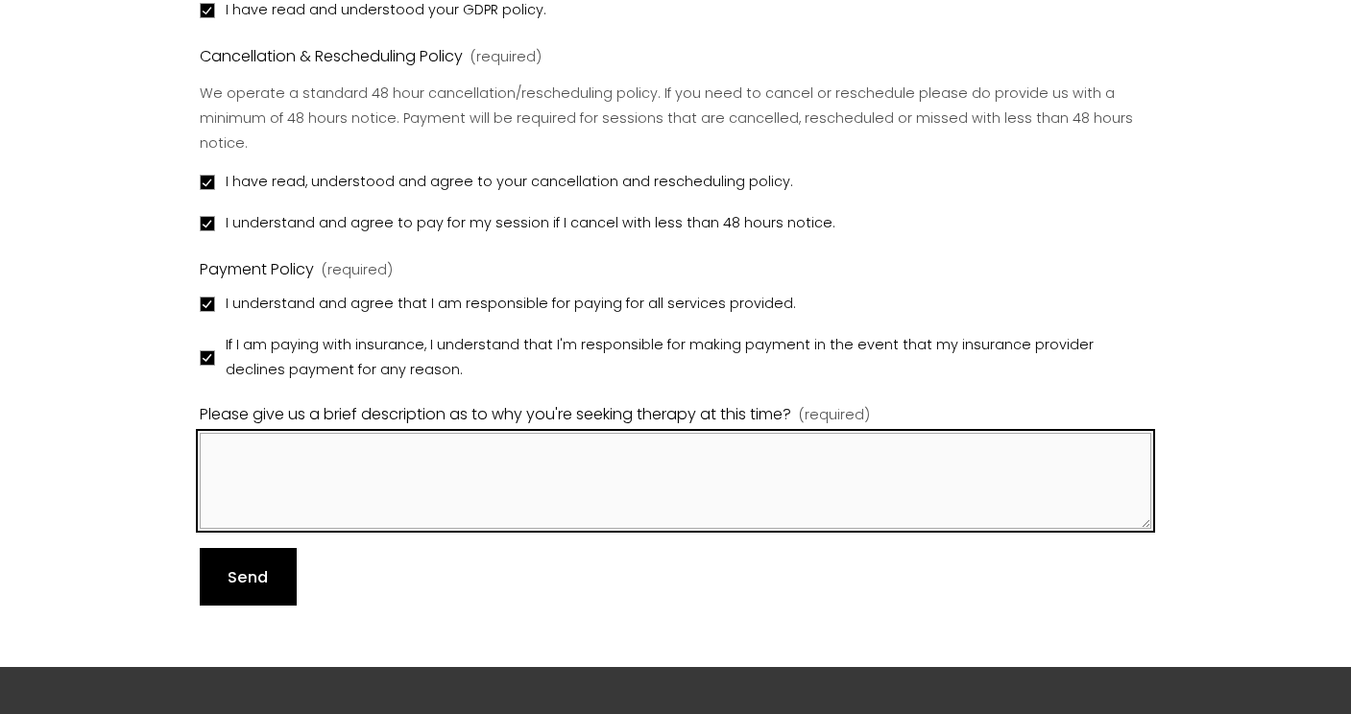
click at [386, 433] on textarea "Please give us a brief description as to why you're seeking therapy at this tim…" at bounding box center [676, 481] width 952 height 96
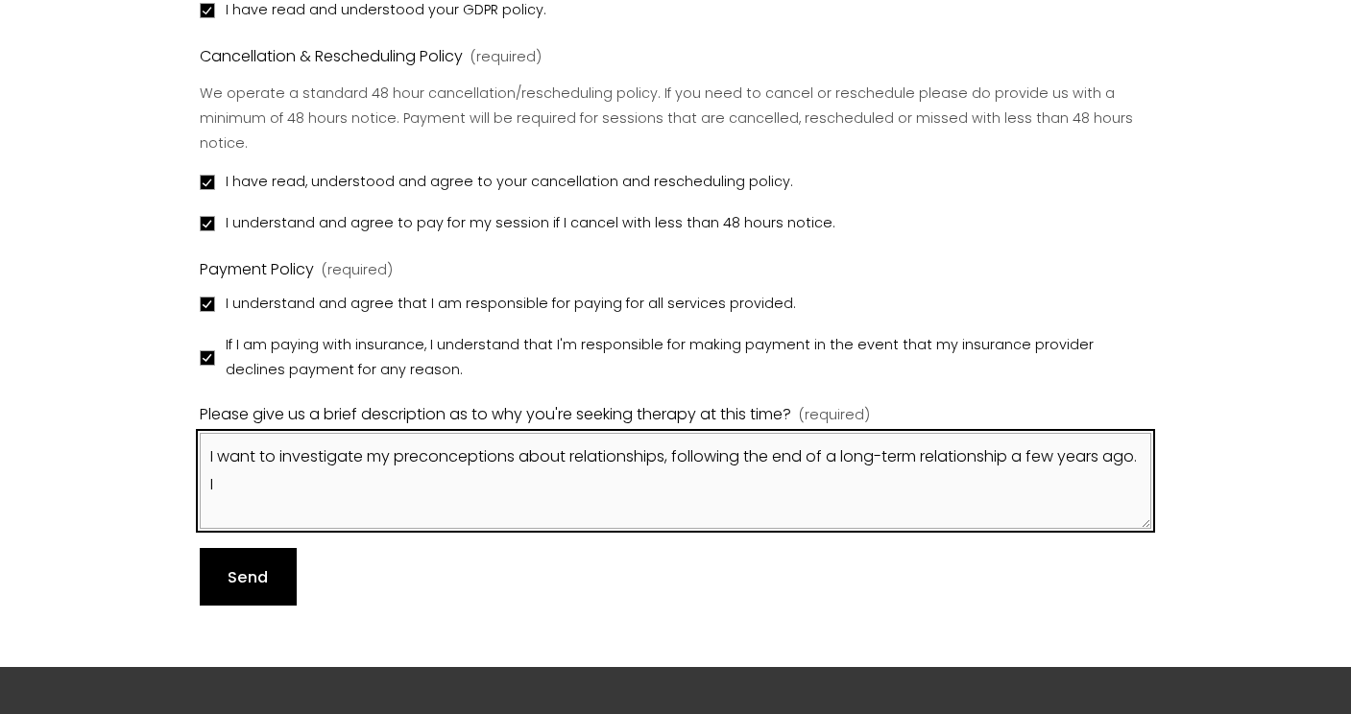
click at [276, 433] on textarea "I want to investigate my preconceptions about relationships, following the end …" at bounding box center [676, 481] width 952 height 96
click at [269, 433] on textarea "I want to investigate my preconceptions about relationships, following the end …" at bounding box center [676, 481] width 952 height 96
drag, startPoint x: 269, startPoint y: 429, endPoint x: 251, endPoint y: 427, distance: 18.3
click at [251, 433] on textarea "I want to investigate my preconceptions about relationships, following the end …" at bounding box center [676, 481] width 952 height 96
drag, startPoint x: 644, startPoint y: 430, endPoint x: 490, endPoint y: 429, distance: 154.6
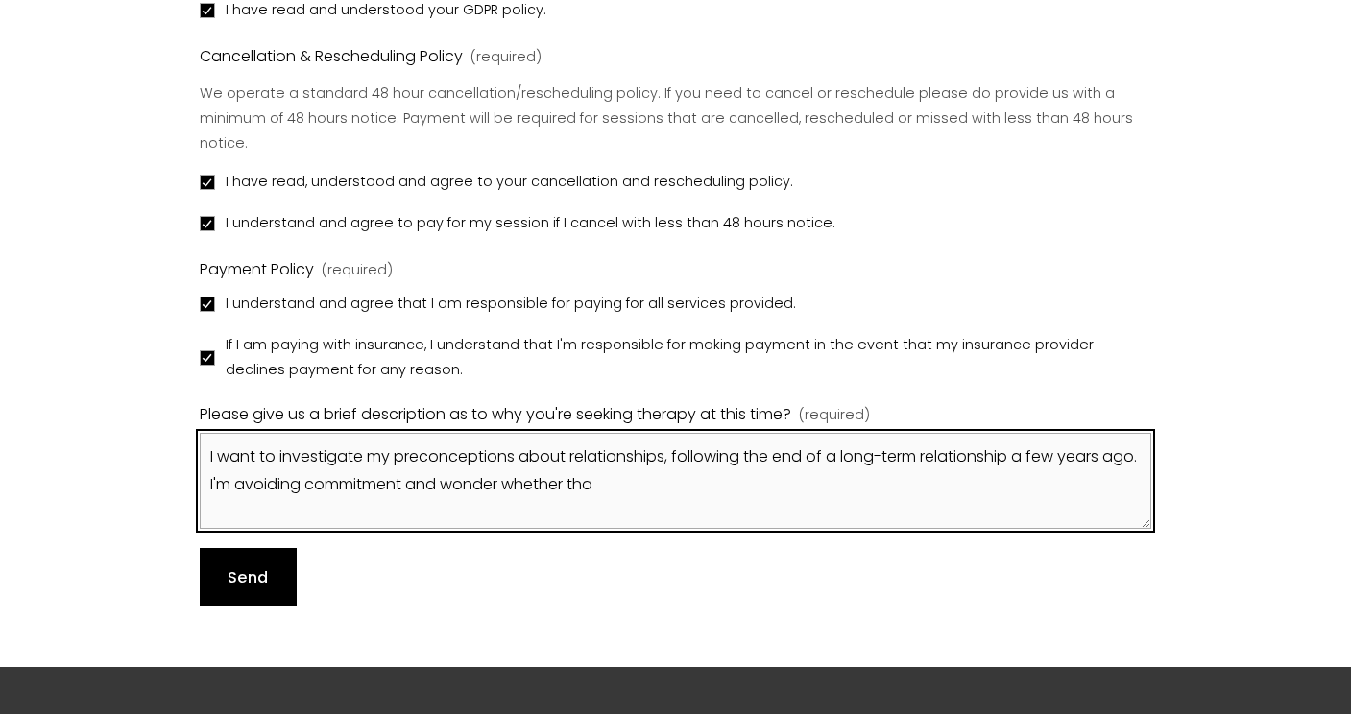
click at [490, 433] on textarea "I want to investigate my preconceptions about relationships, following the end …" at bounding box center [676, 481] width 952 height 96
type textarea "I want to investigate my preconceptions about relationships, following the end …"
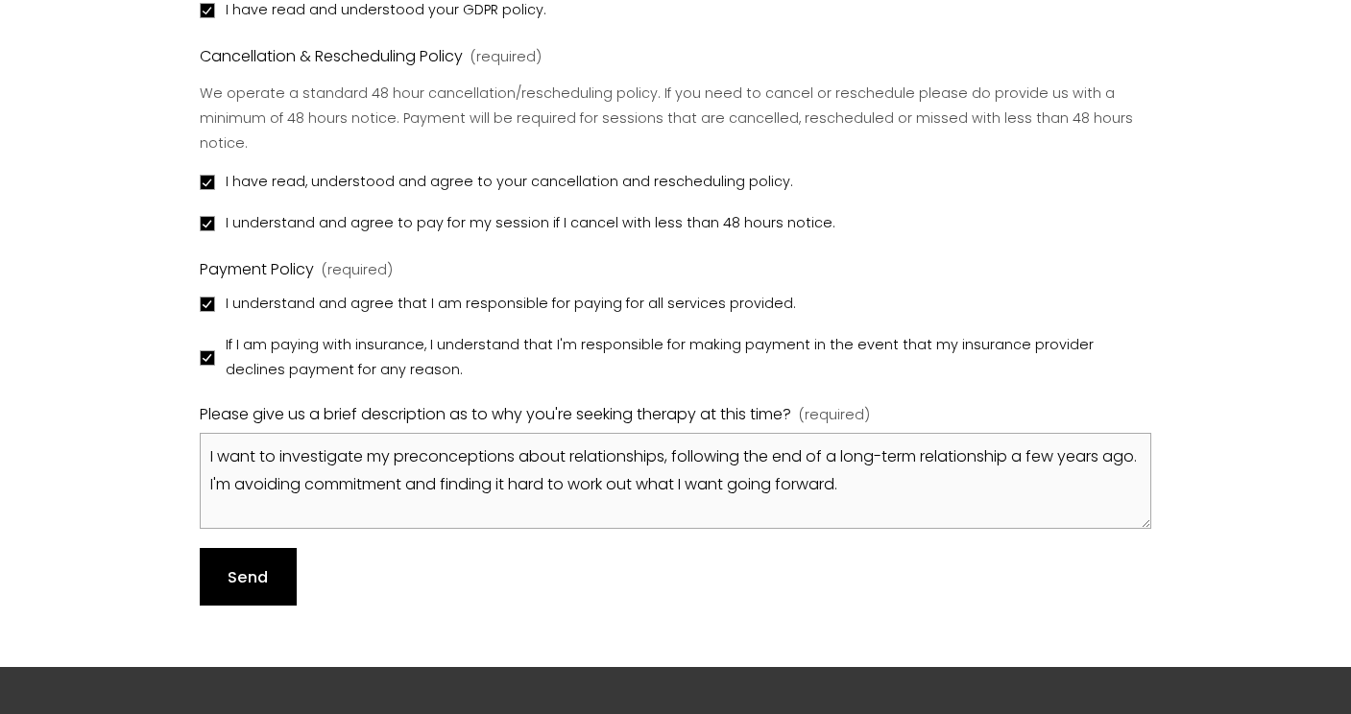
click at [262, 566] on span "Send" at bounding box center [248, 577] width 40 height 22
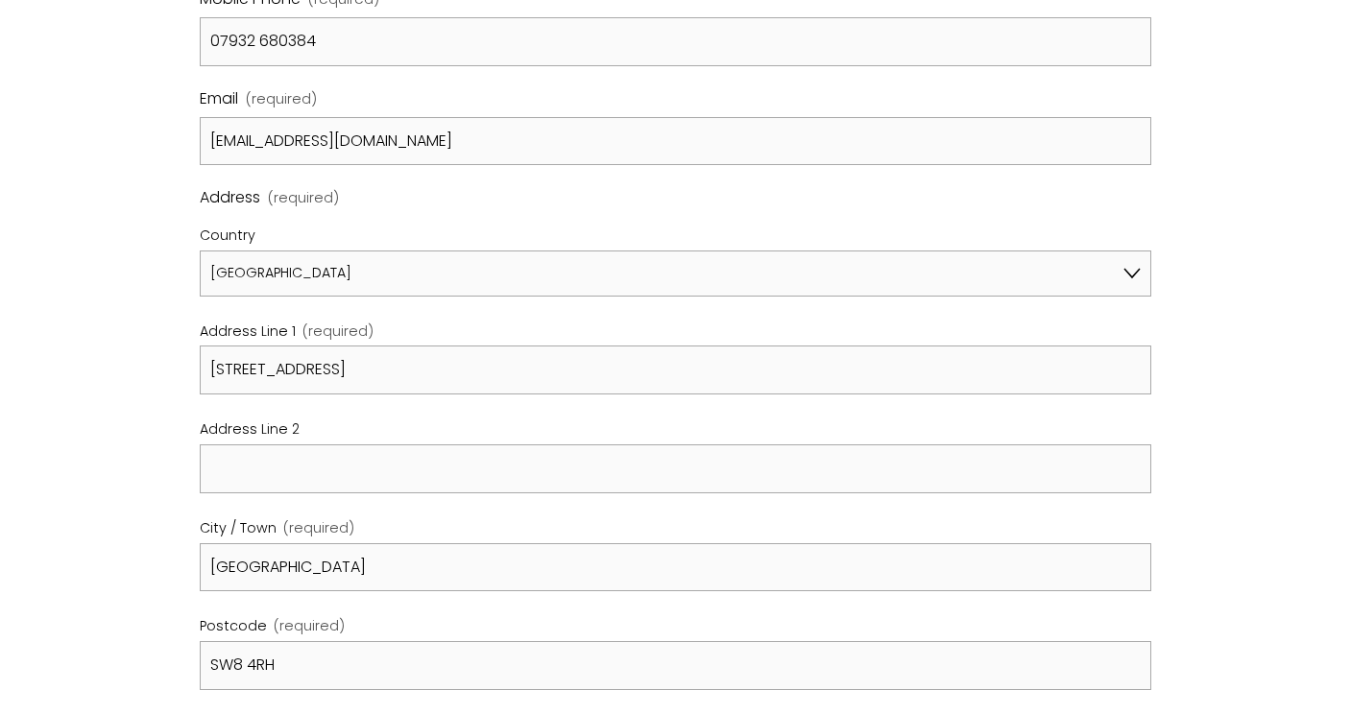
scroll to position [832, 0]
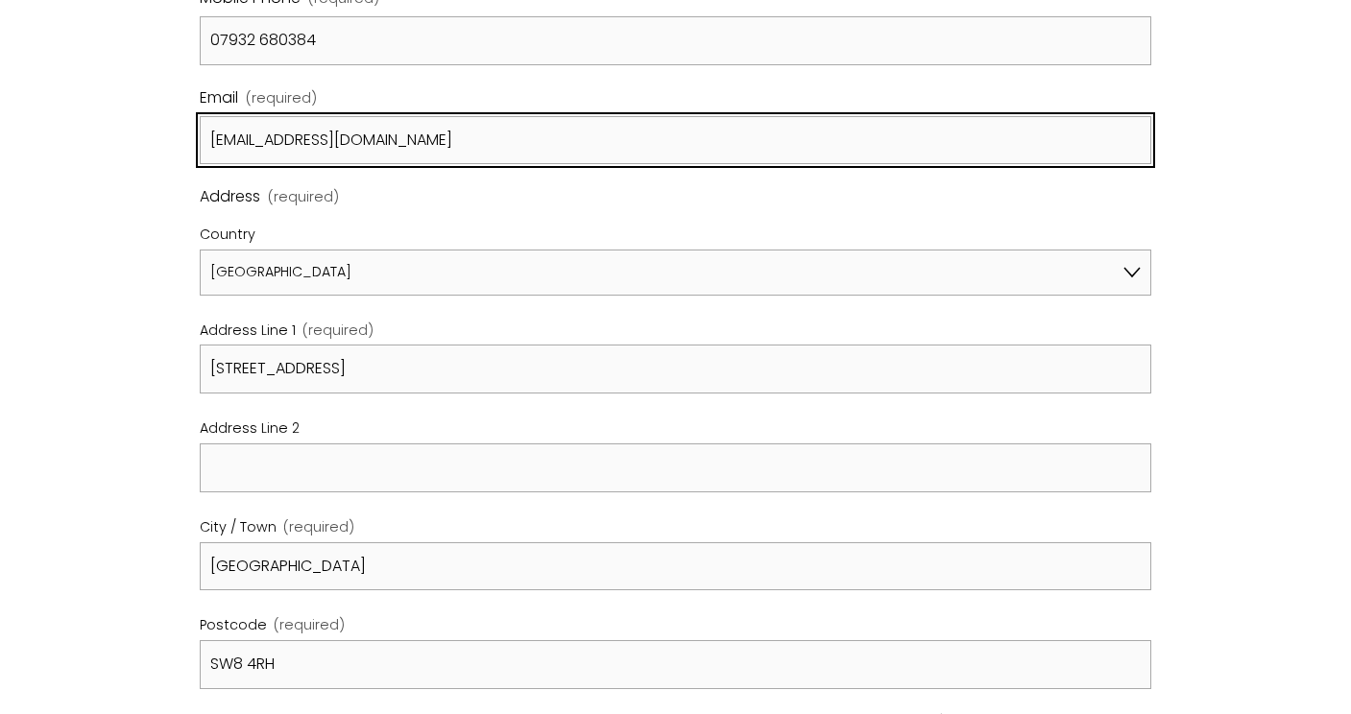
click at [440, 133] on input "jamesmckeon@mac.com" at bounding box center [676, 140] width 952 height 49
type input "jamesmckeon@mac.com"
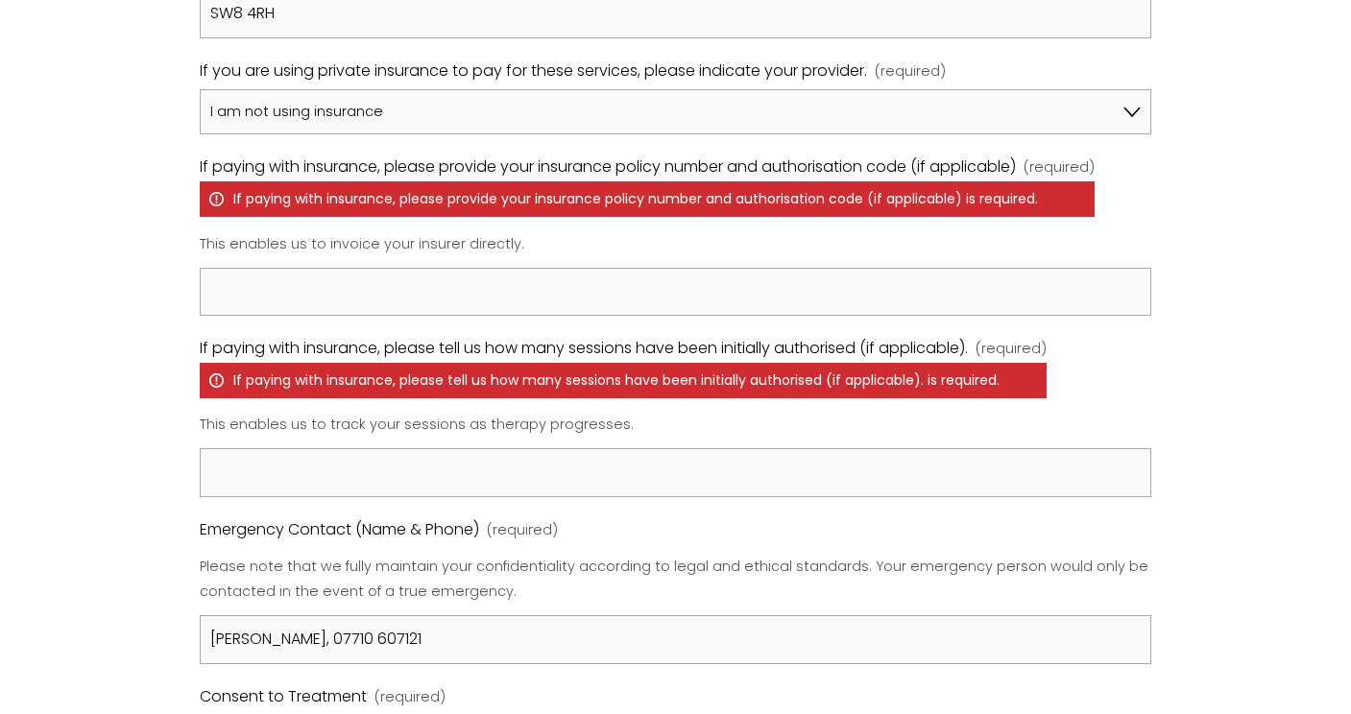
scroll to position [1471, 0]
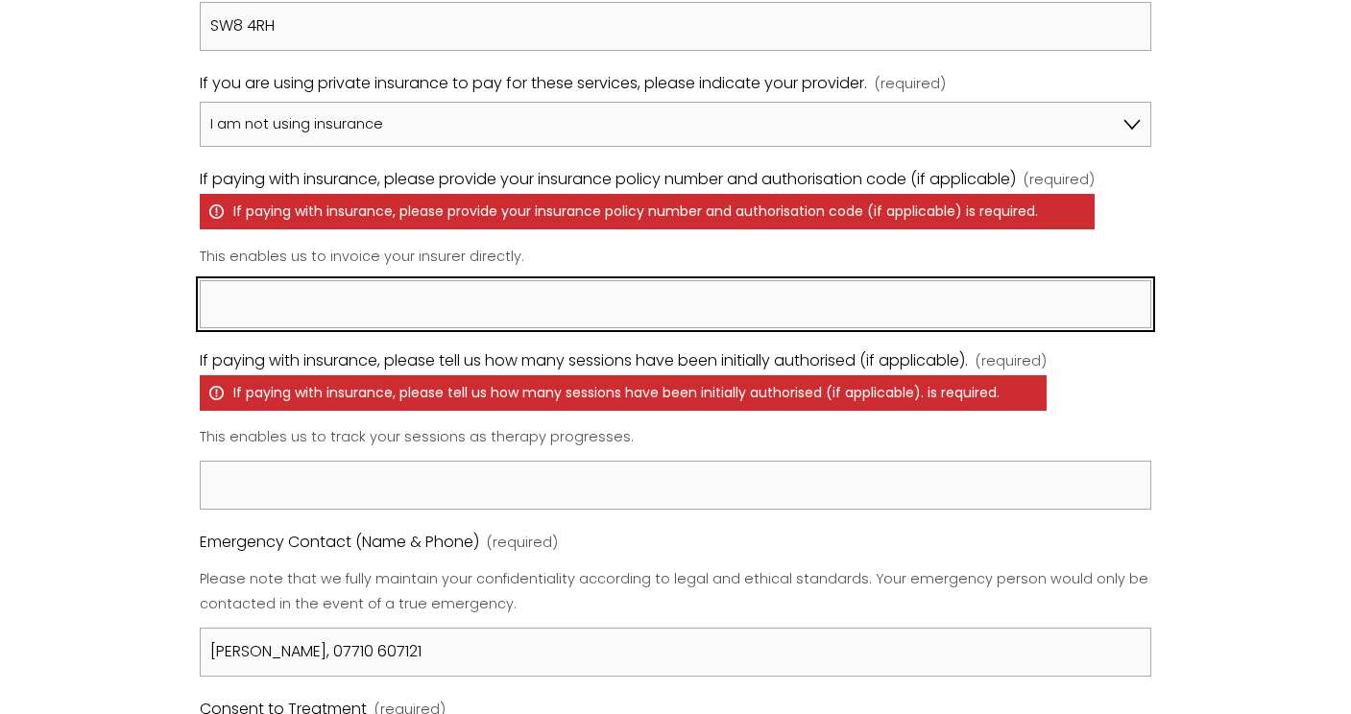
click at [457, 295] on input "If paying with insurance, please provide your insurance policy number and autho…" at bounding box center [676, 304] width 952 height 49
type input "NA"
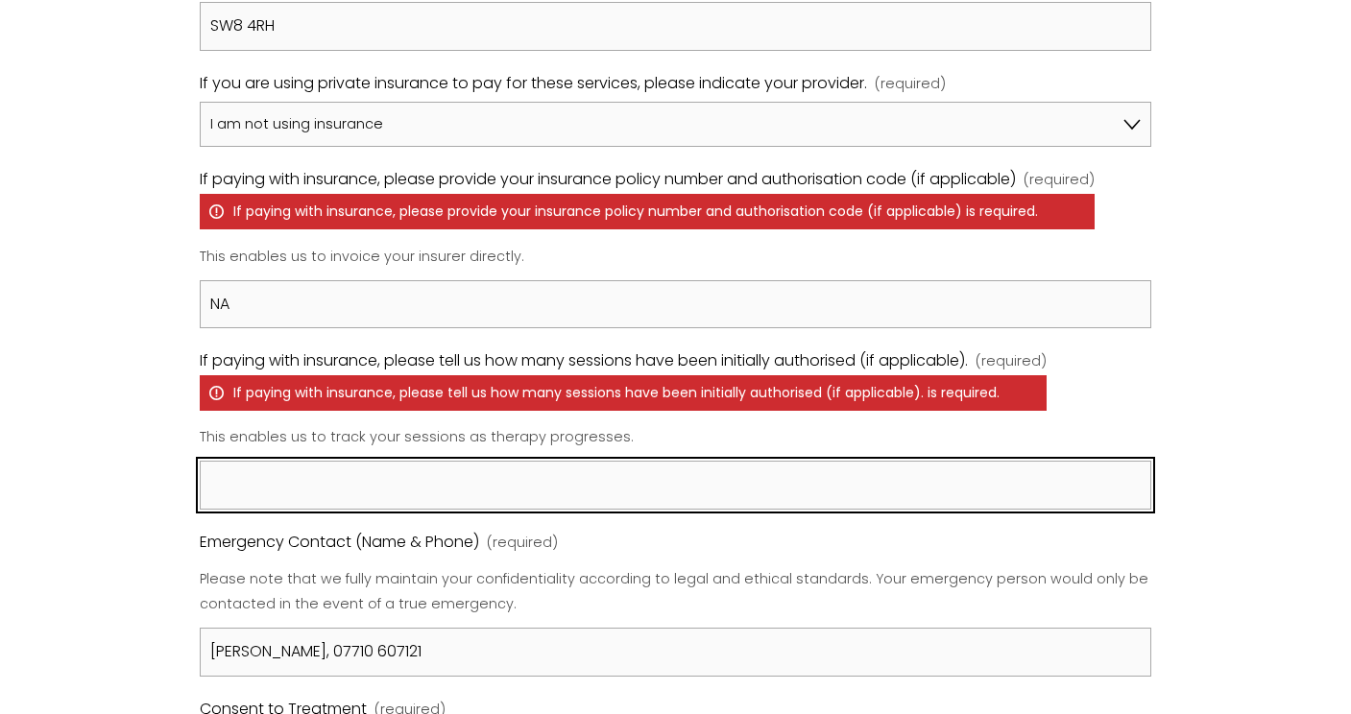
click at [312, 471] on input "If paying with insurance, please tell us how many sessions have been initially …" at bounding box center [676, 485] width 952 height 49
type input "NA"
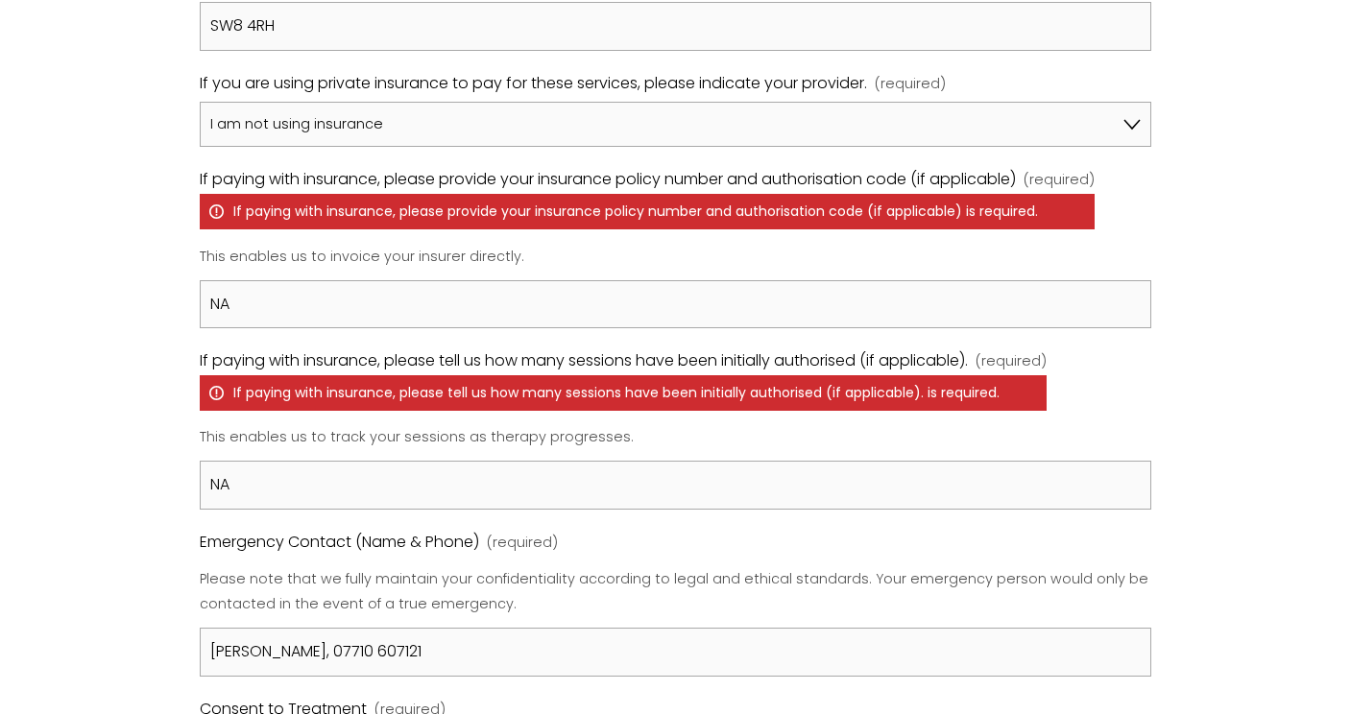
click at [580, 420] on p "This enables us to track your sessions as therapy progresses." at bounding box center [676, 438] width 952 height 38
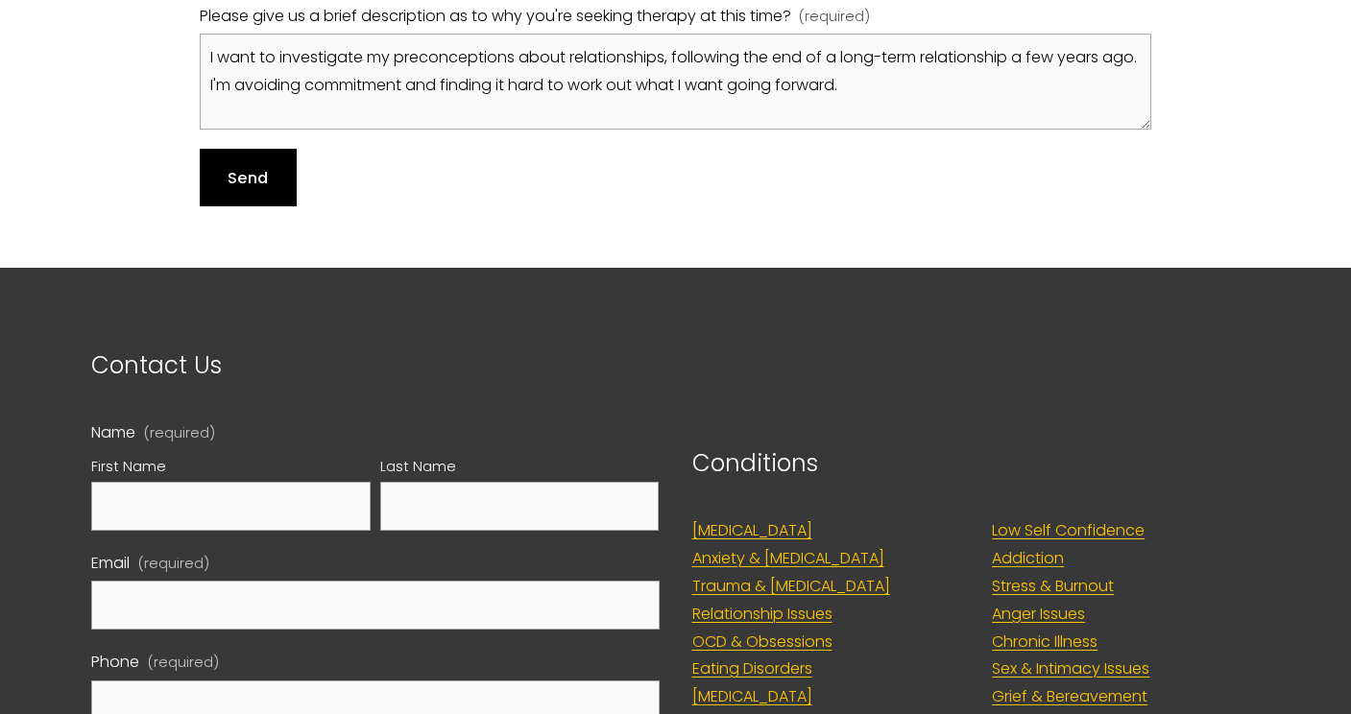
scroll to position [2670, 0]
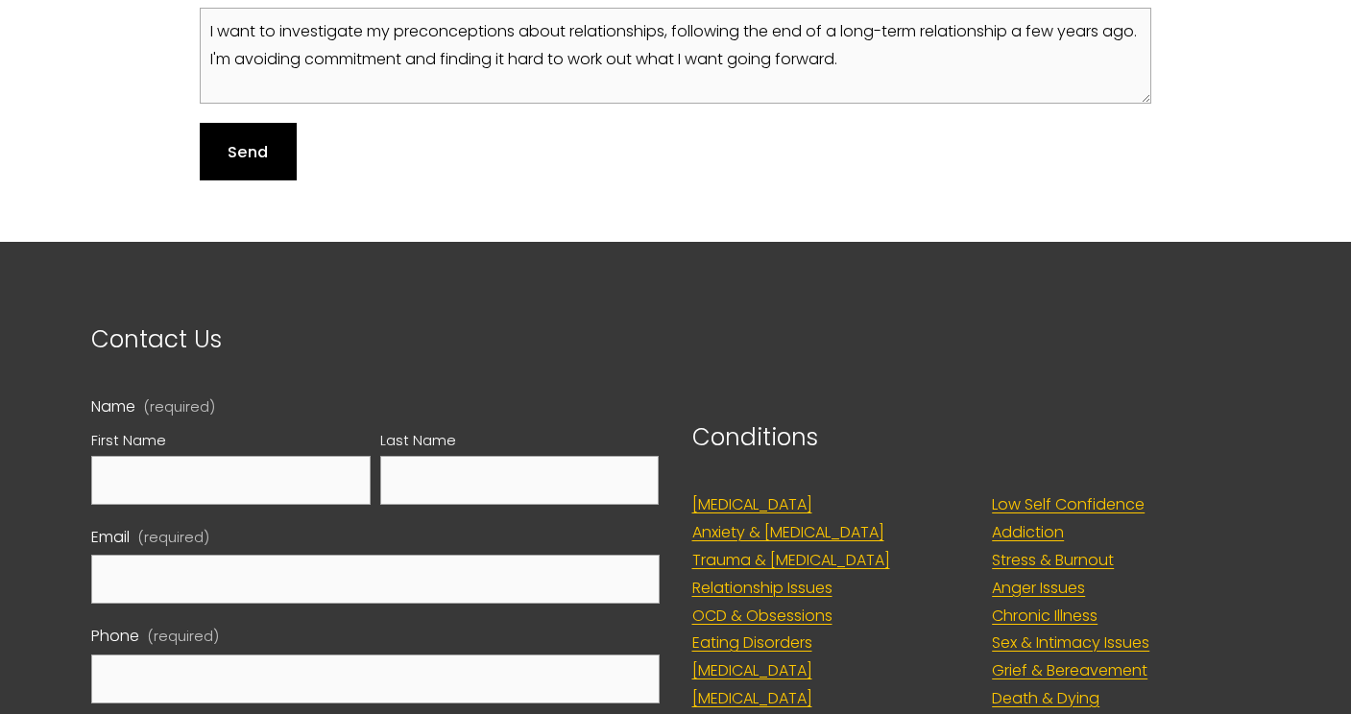
click at [259, 123] on button "Send Send" at bounding box center [248, 152] width 97 height 58
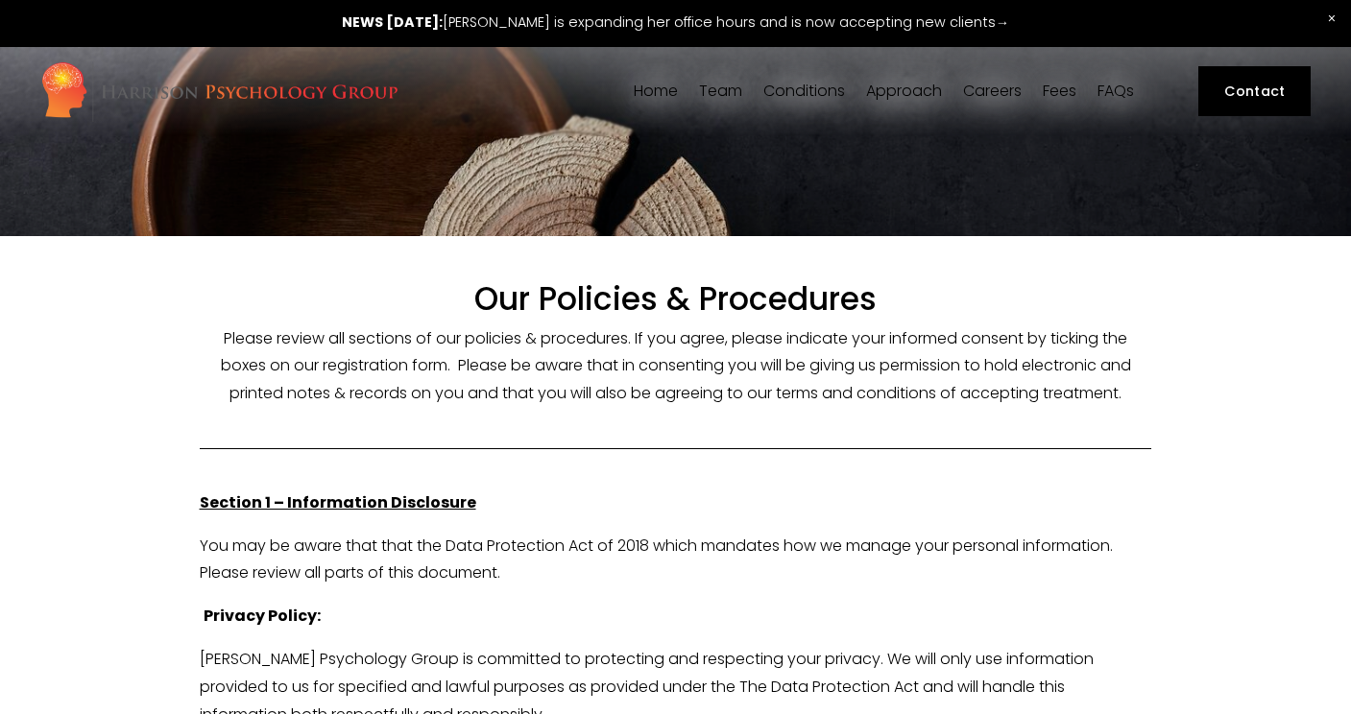
click at [480, 468] on div at bounding box center [675, 448] width 985 height 49
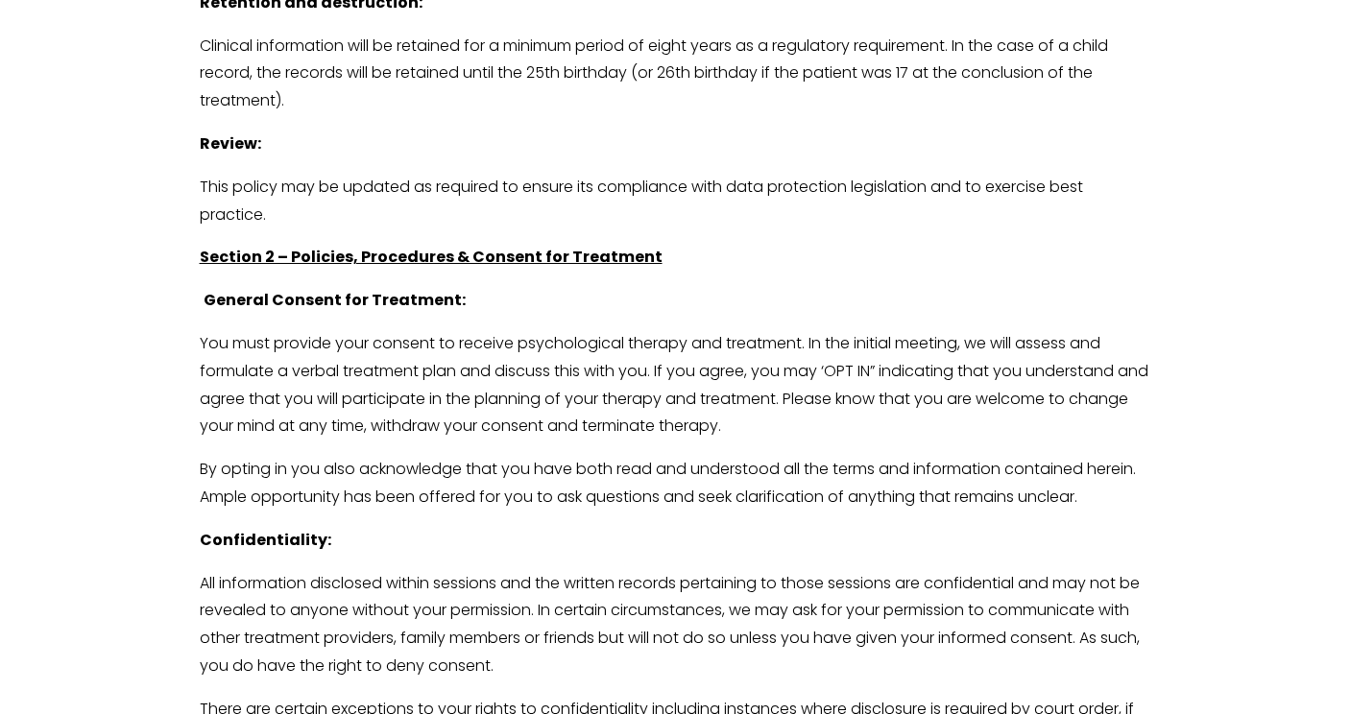
scroll to position [3568, 0]
